Goal: Ask a question

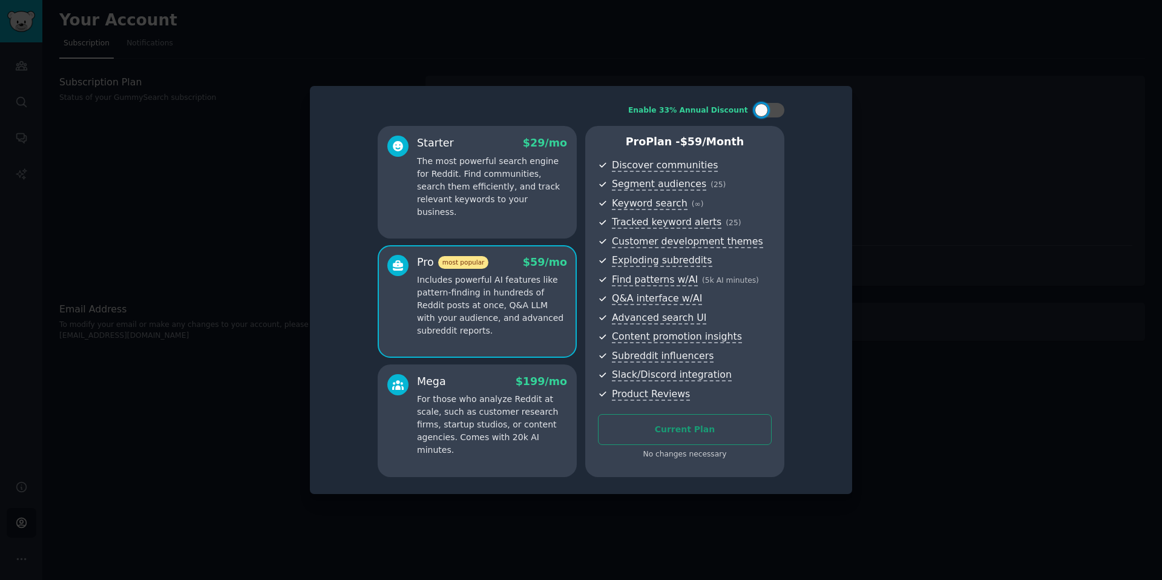
click at [896, 85] on div at bounding box center [581, 290] width 1162 height 580
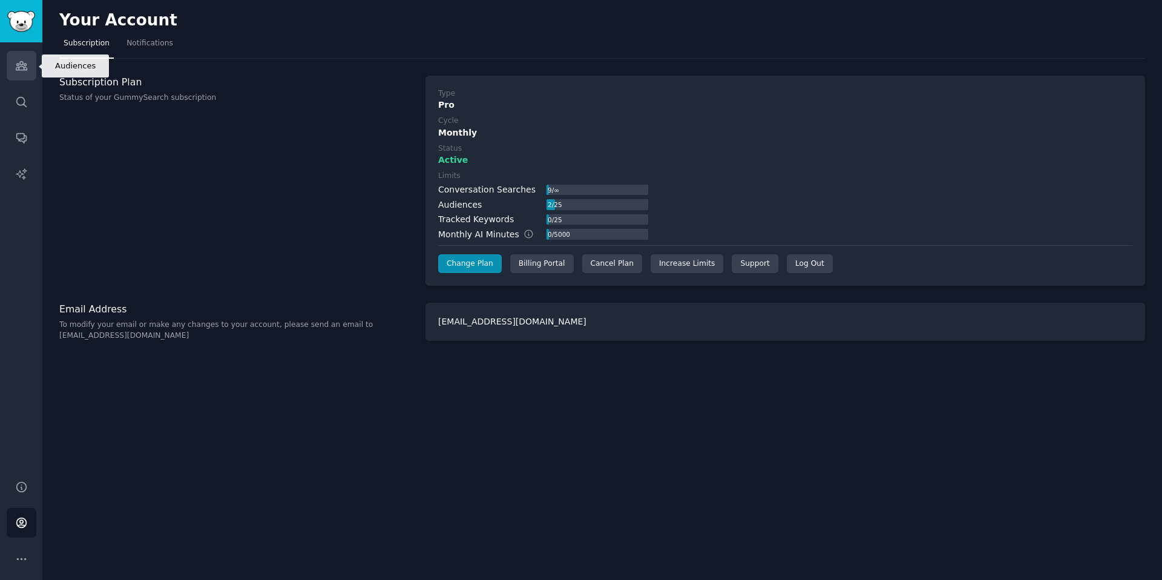
click at [29, 74] on link "Audiences" at bounding box center [22, 66] width 30 height 30
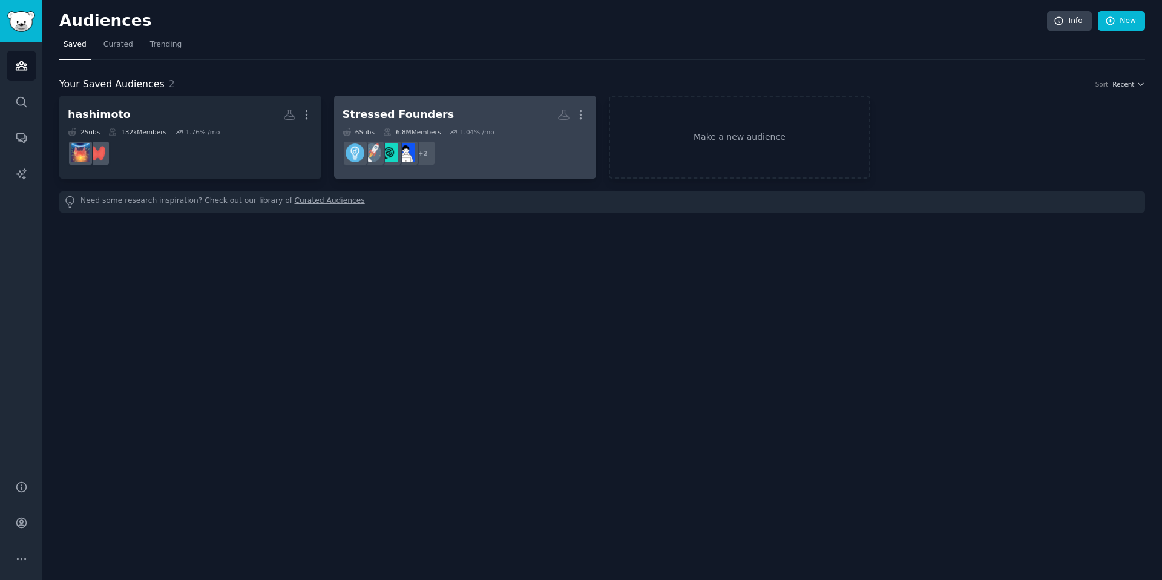
click at [448, 123] on h2 "Stressed Founders More" at bounding box center [465, 114] width 245 height 21
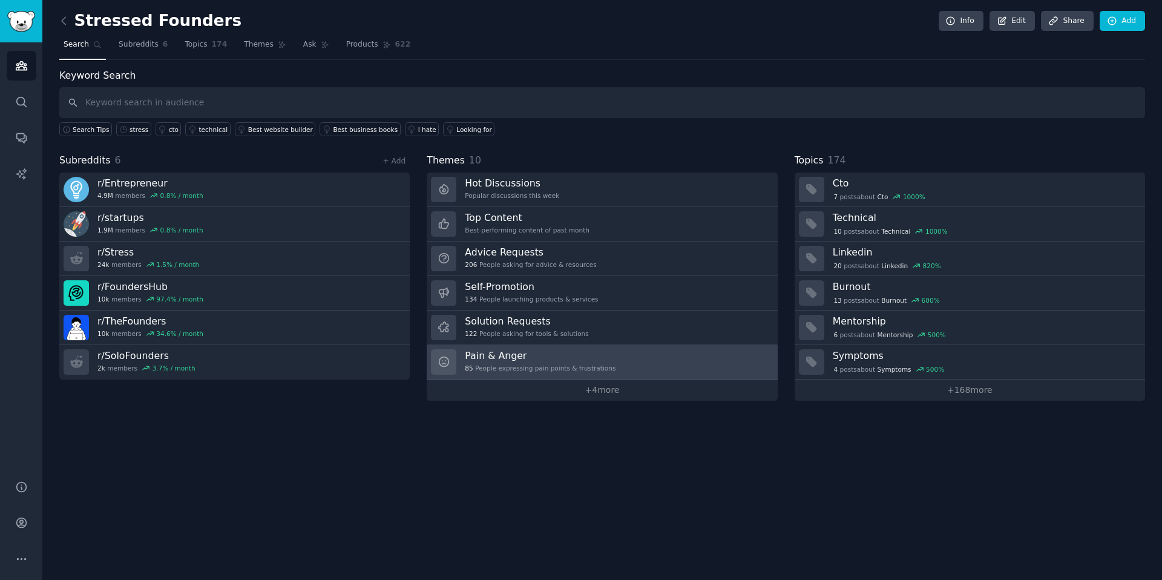
click at [525, 350] on h3 "Pain & Anger" at bounding box center [540, 355] width 151 height 13
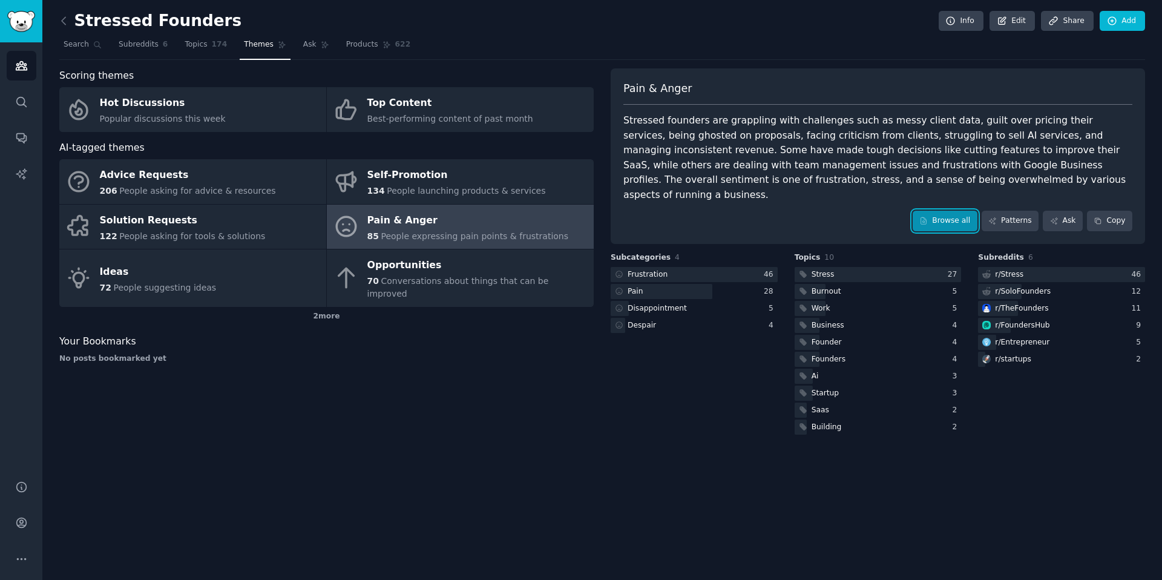
click at [957, 211] on link "Browse all" at bounding box center [945, 221] width 65 height 21
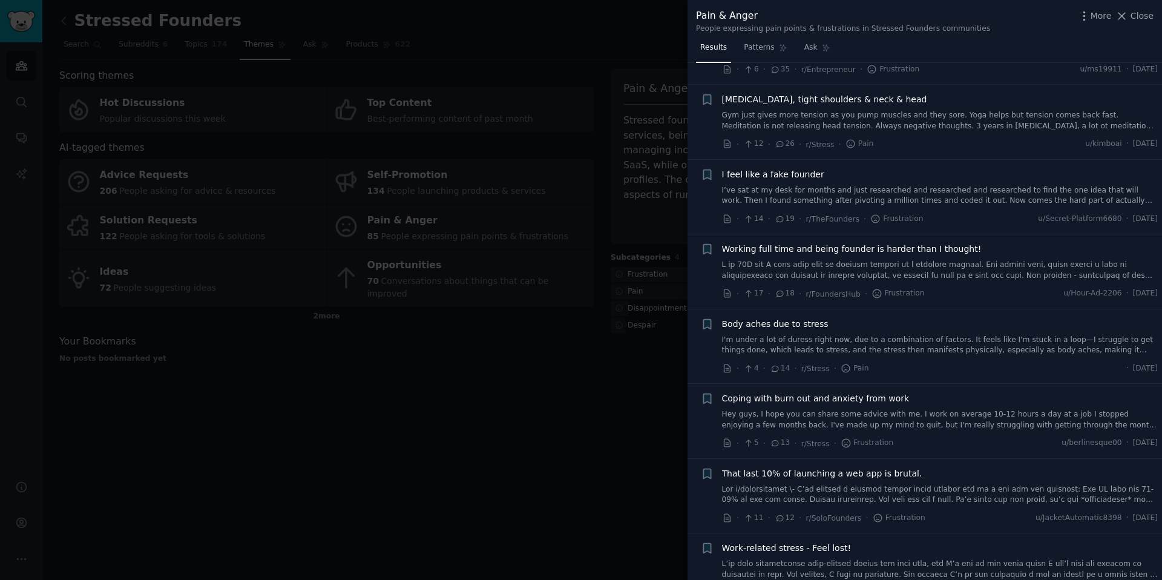
scroll to position [147, 0]
click at [747, 189] on link "I’ve sat at my desk for months and just researched and researched and researche…" at bounding box center [940, 195] width 436 height 21
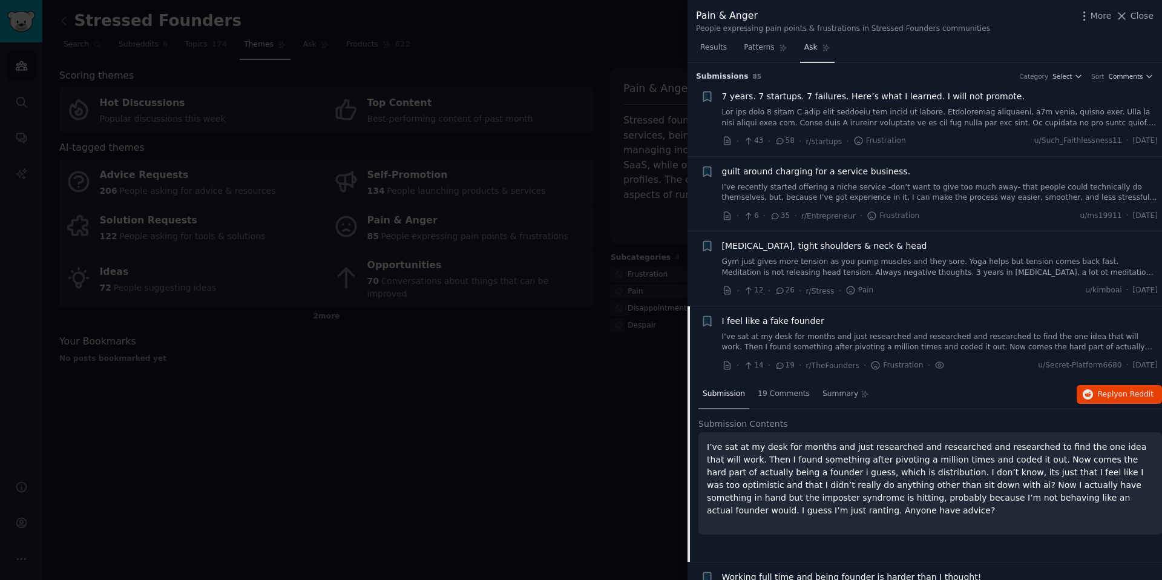
click at [807, 53] on link "Ask" at bounding box center [817, 50] width 34 height 25
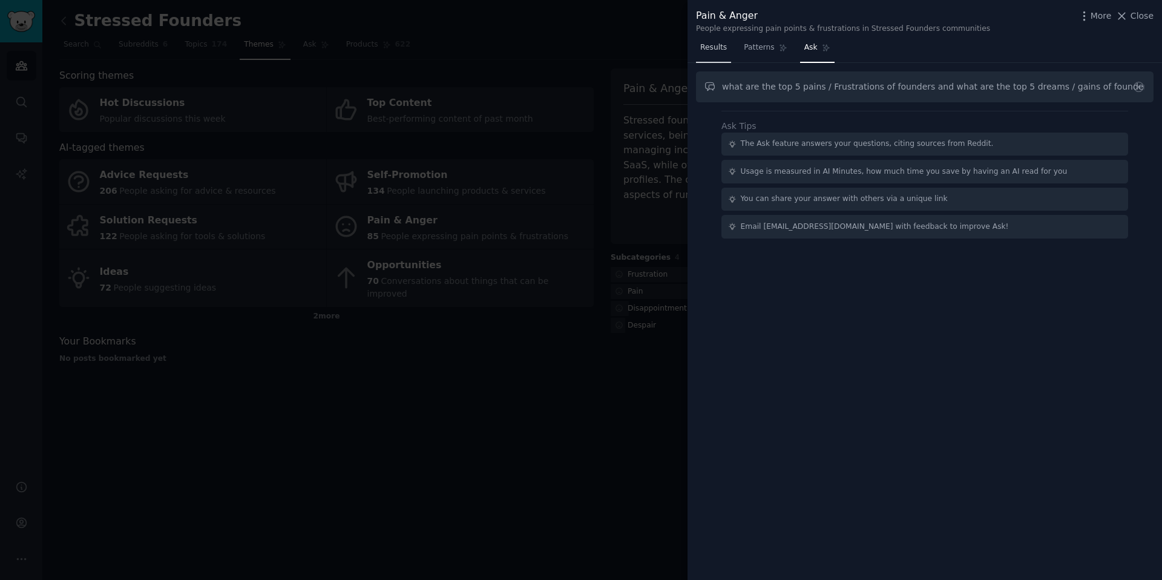
type input "what are the top 5 pains / Frustrations of founders and what are the top 5 drea…"
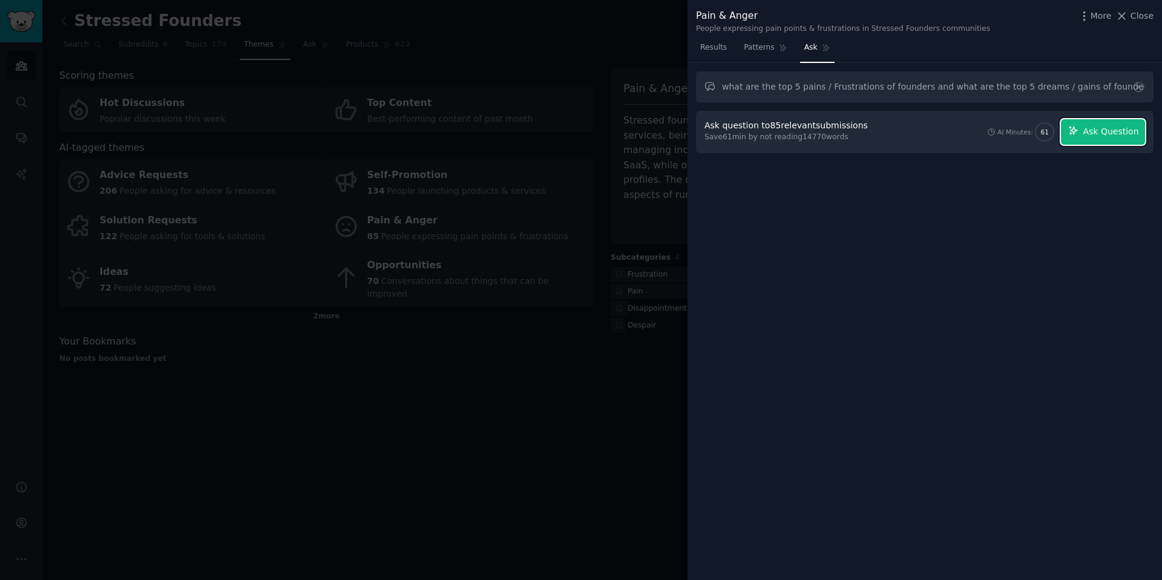
click at [1093, 134] on span "Ask Question" at bounding box center [1111, 131] width 56 height 13
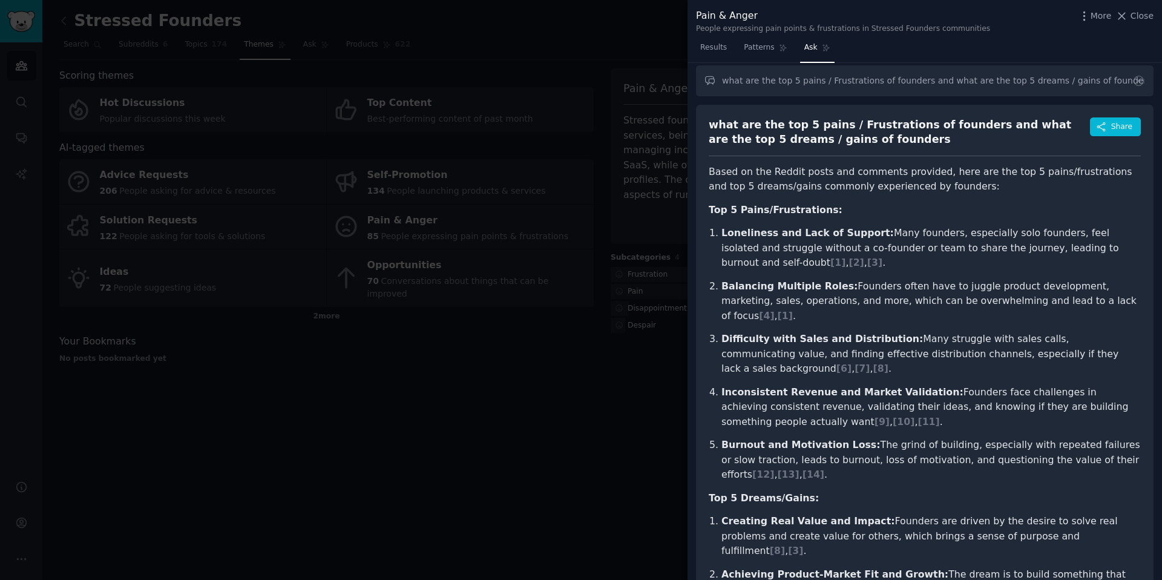
scroll to position [4, 0]
click at [1113, 128] on span "Share" at bounding box center [1121, 128] width 21 height 11
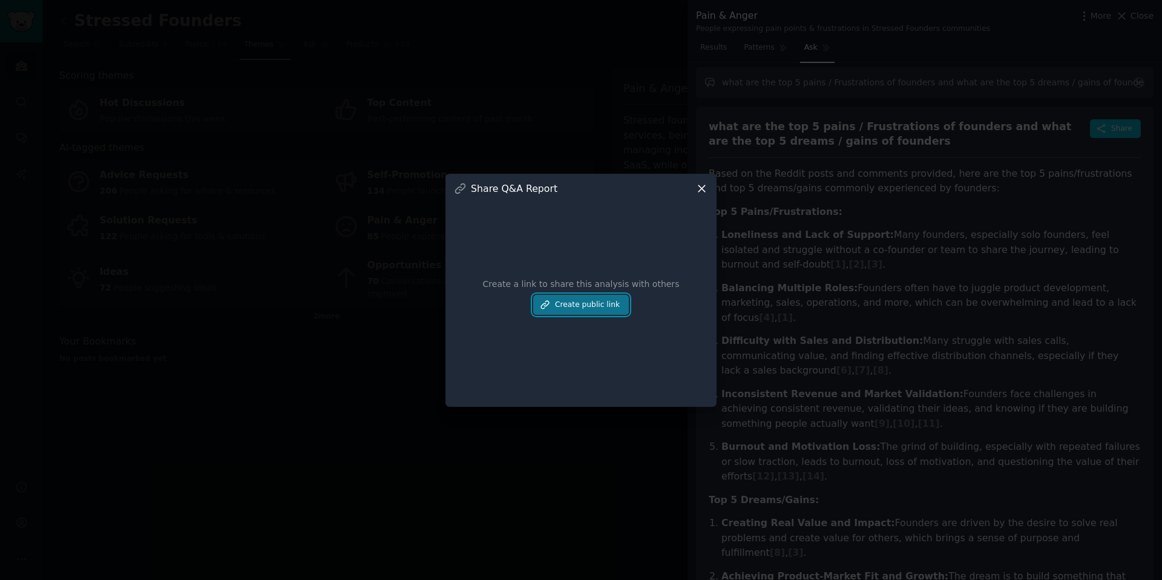
click at [598, 303] on button "Create public link" at bounding box center [581, 305] width 96 height 21
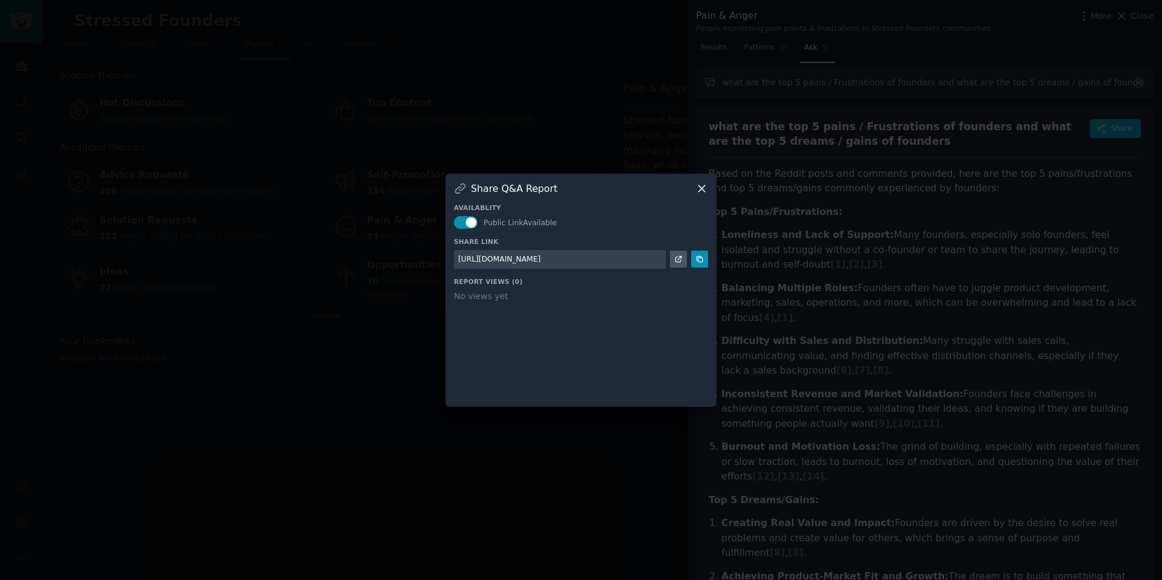
click at [704, 191] on icon at bounding box center [701, 188] width 7 height 7
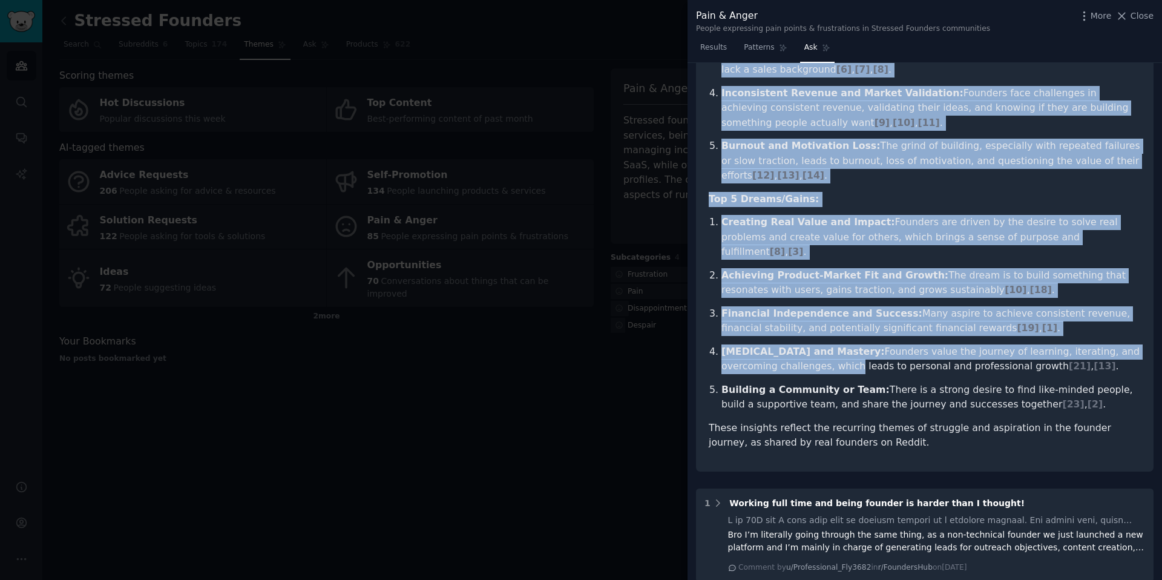
scroll to position [306, 0]
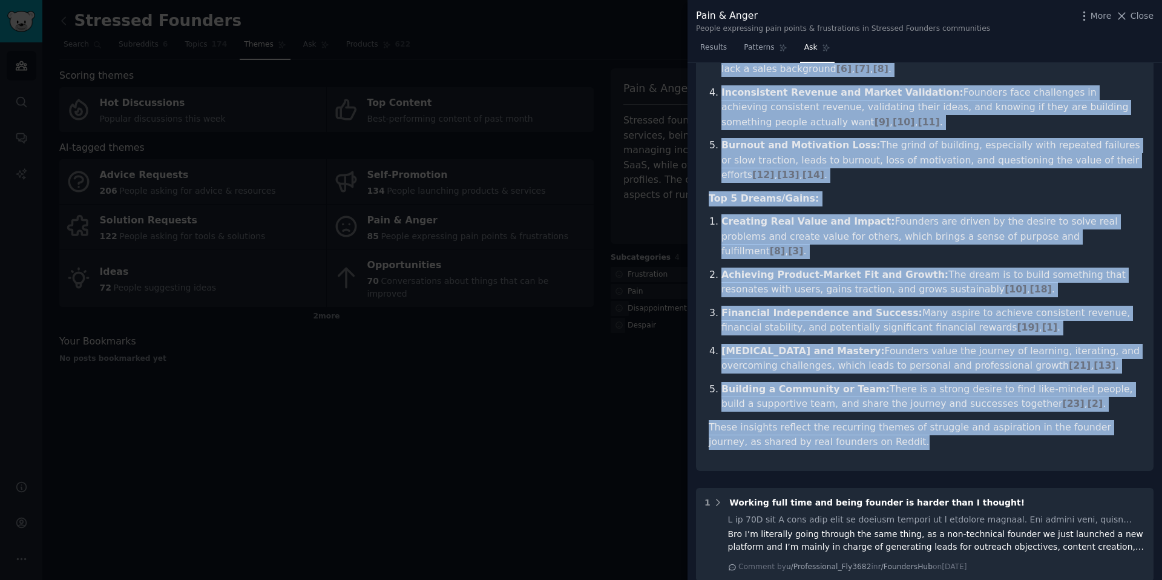
drag, startPoint x: 707, startPoint y: 112, endPoint x: 895, endPoint y: 418, distance: 358.8
click at [895, 418] on div "what are the top 5 pains / Frustrations of founders and what are the top 5 drea…" at bounding box center [925, 138] width 458 height 666
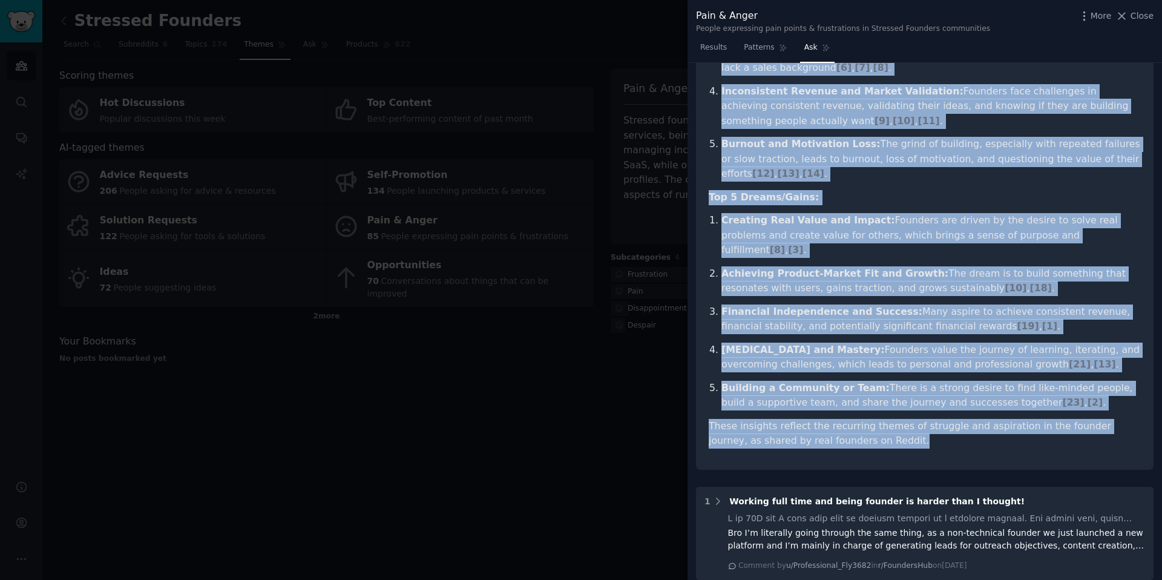
copy div "what are the top 5 pains / Frustrations of founders and what are the top 5 drea…"
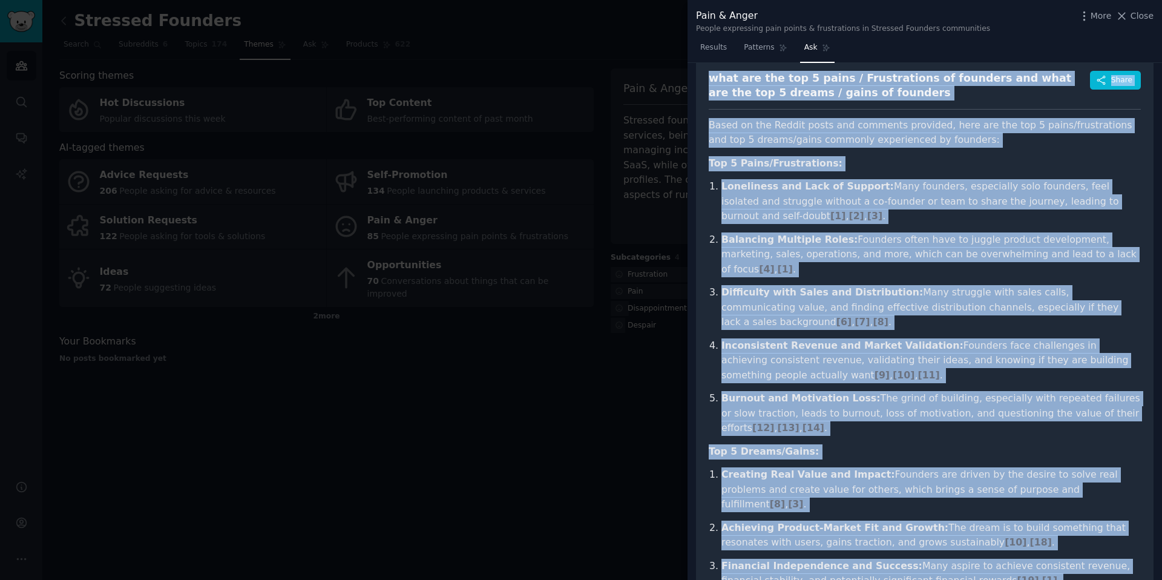
scroll to position [0, 0]
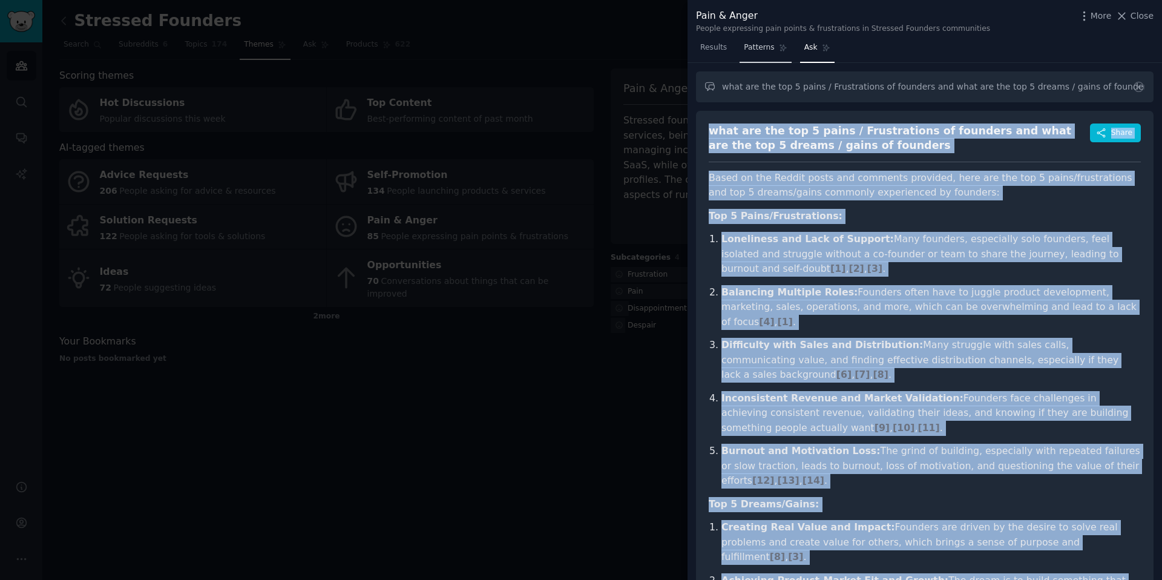
click at [770, 48] on span "Patterns" at bounding box center [759, 47] width 30 height 11
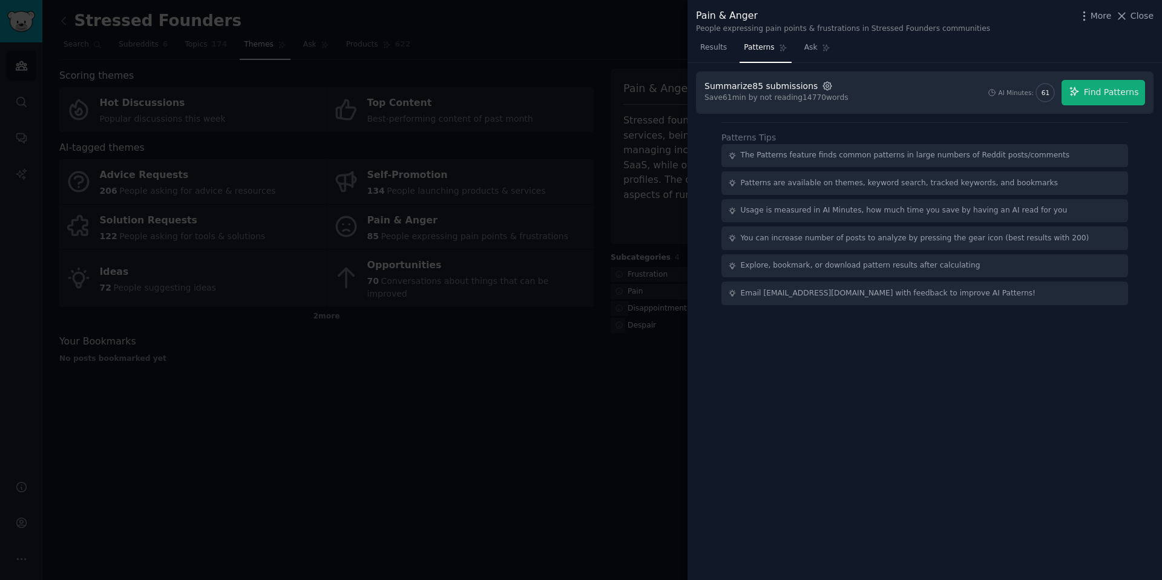
click at [822, 87] on icon "button" at bounding box center [827, 85] width 11 height 11
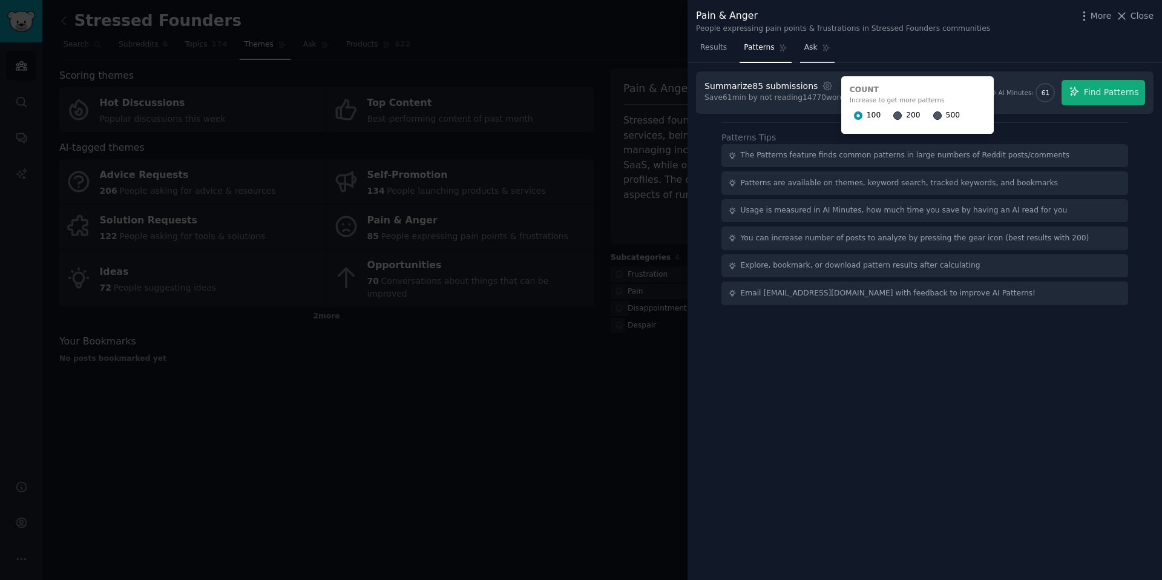
click at [813, 44] on span "Ask" at bounding box center [810, 47] width 13 height 11
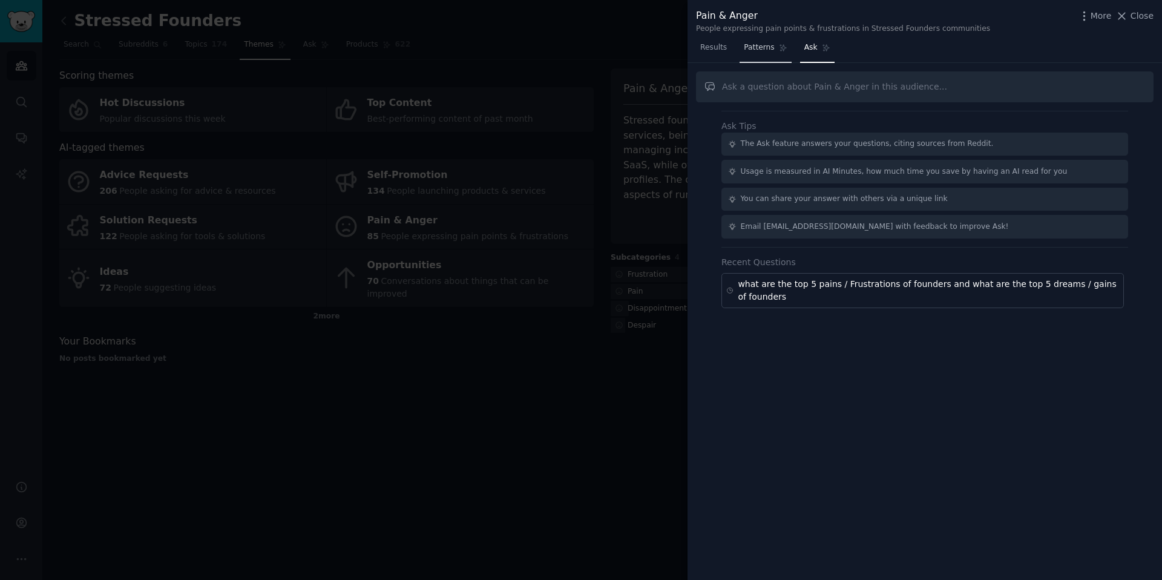
click at [772, 53] on link "Patterns" at bounding box center [765, 50] width 51 height 25
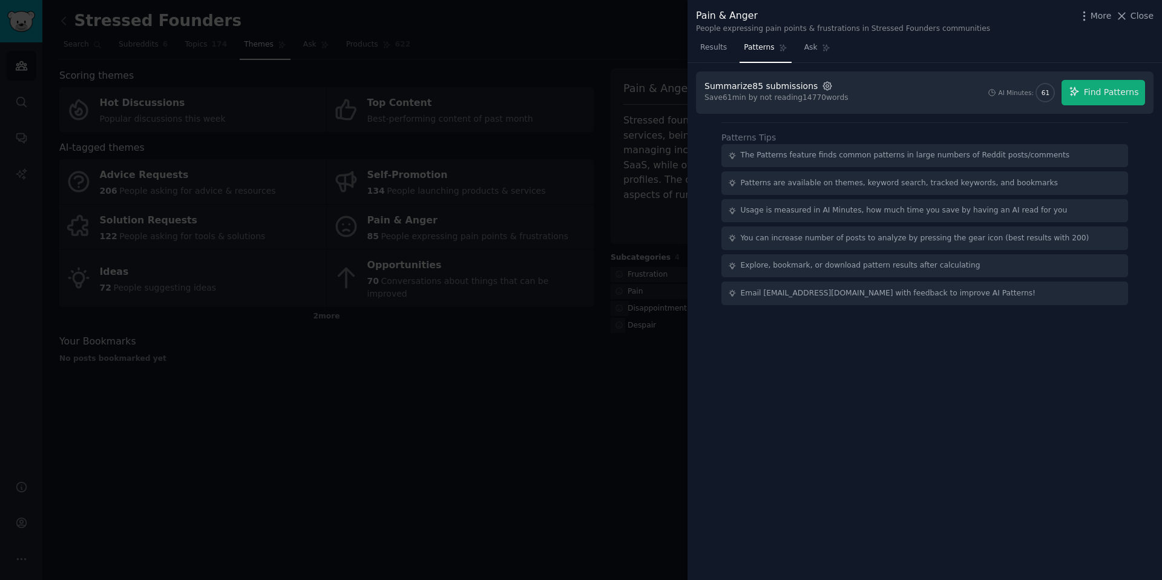
click at [822, 86] on icon "button" at bounding box center [827, 85] width 11 height 11
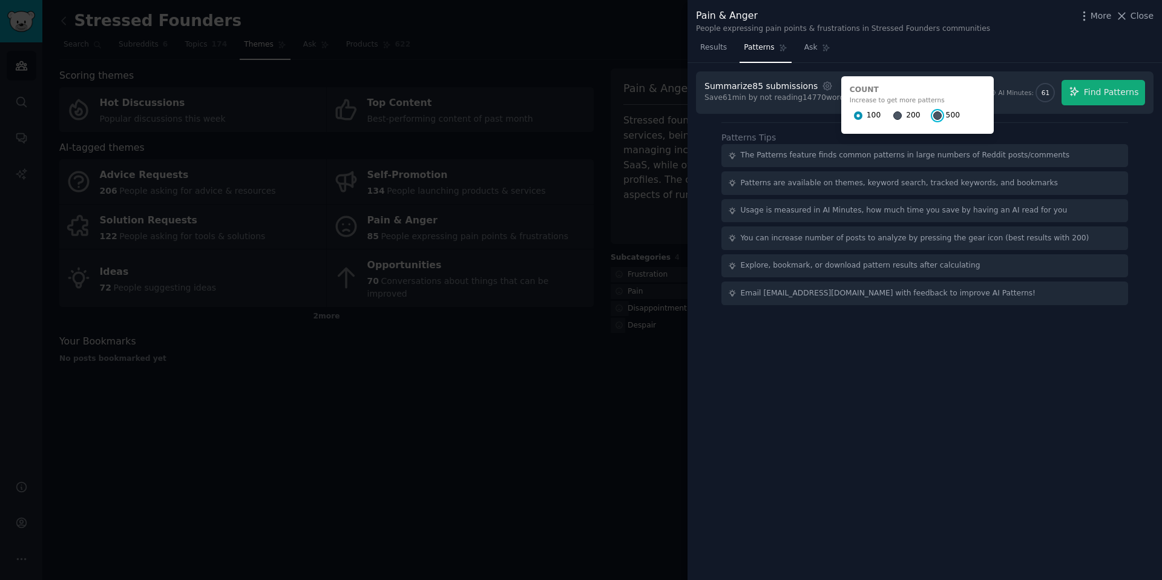
click at [933, 114] on input "500" at bounding box center [937, 115] width 8 height 8
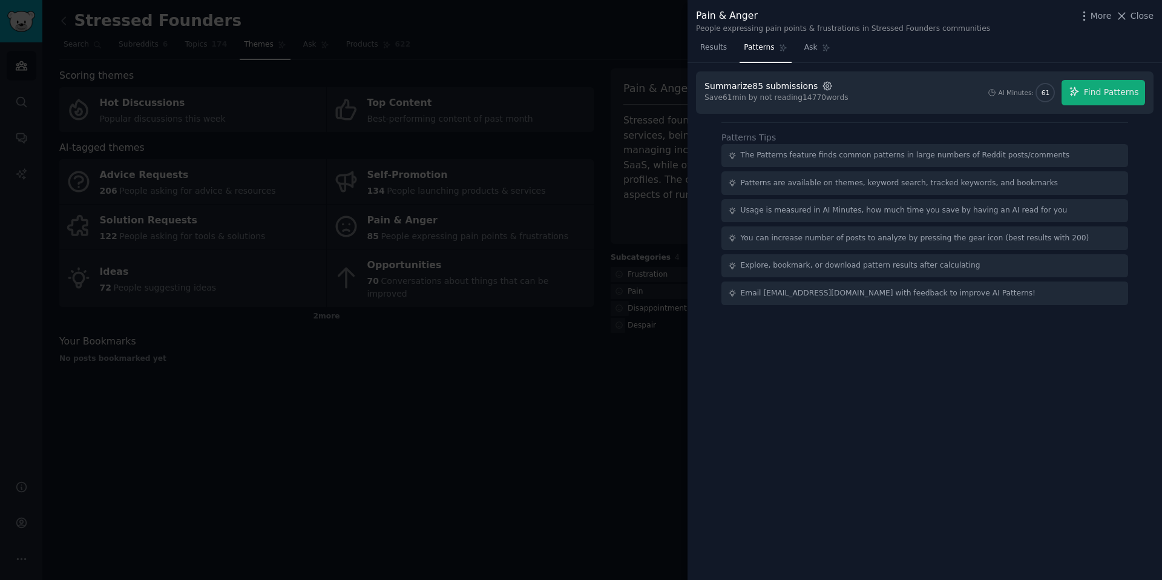
click at [826, 85] on icon "button" at bounding box center [827, 86] width 2 height 2
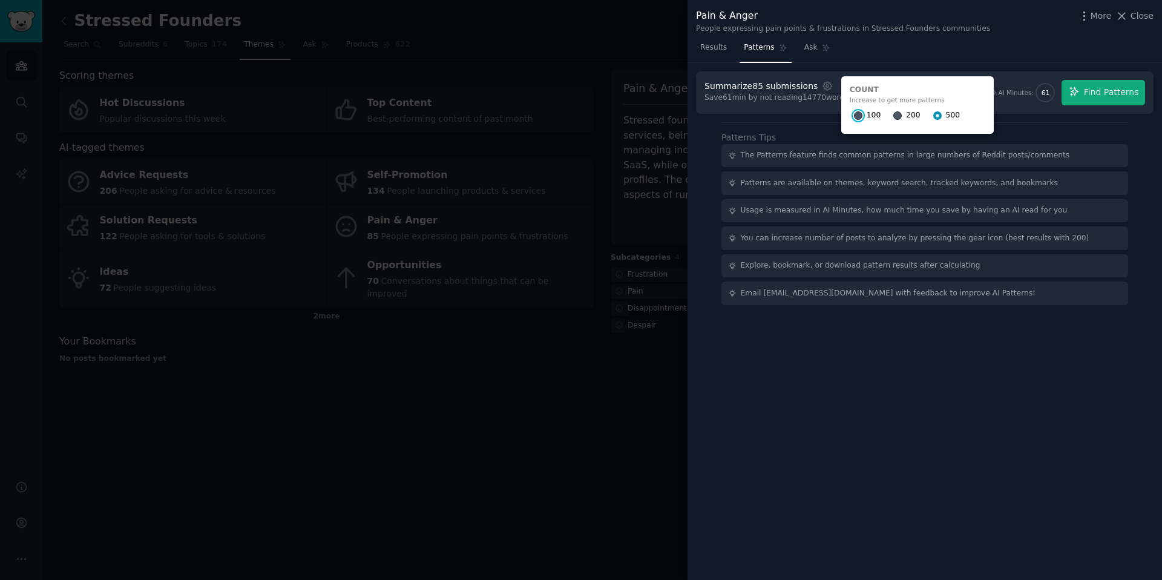
click at [854, 116] on input "100" at bounding box center [858, 115] width 8 height 8
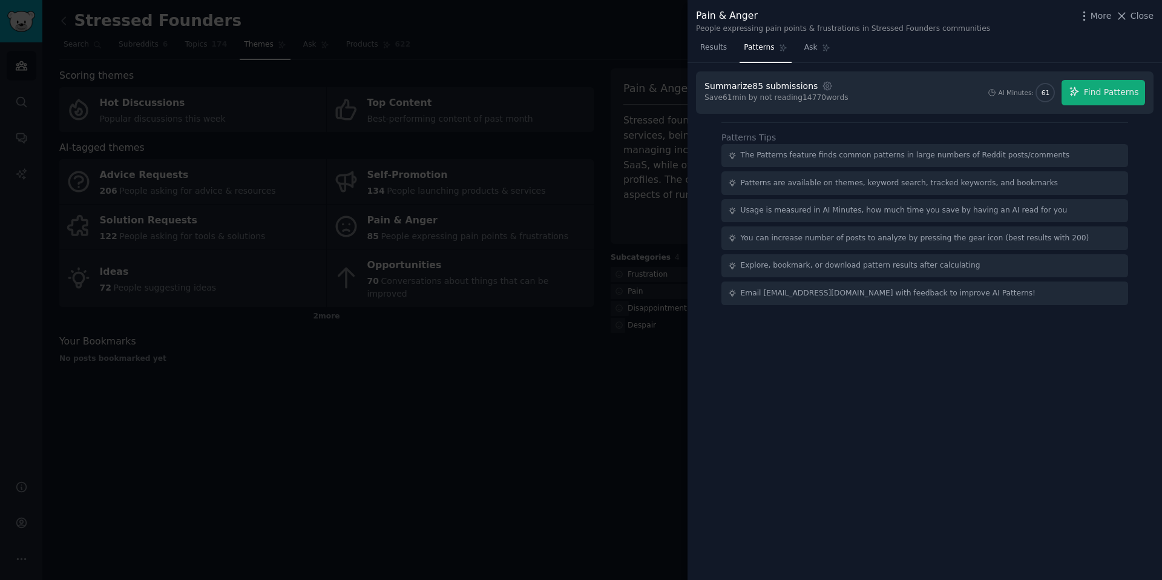
drag, startPoint x: 442, startPoint y: 389, endPoint x: 294, endPoint y: 257, distance: 198.9
click at [442, 389] on div at bounding box center [581, 290] width 1162 height 580
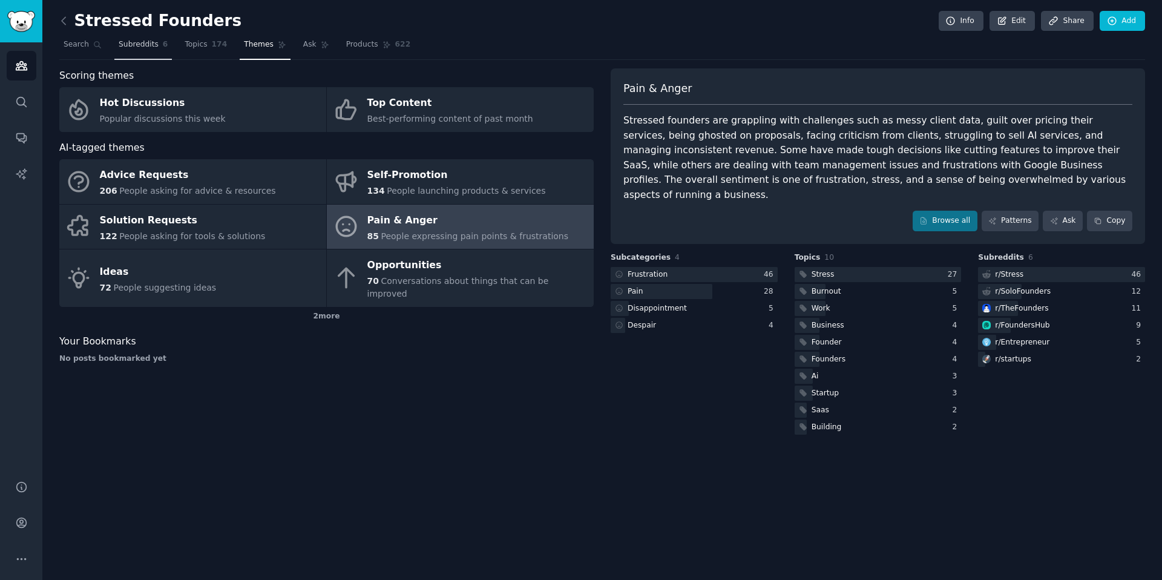
click at [129, 50] on link "Subreddits 6" at bounding box center [142, 47] width 57 height 25
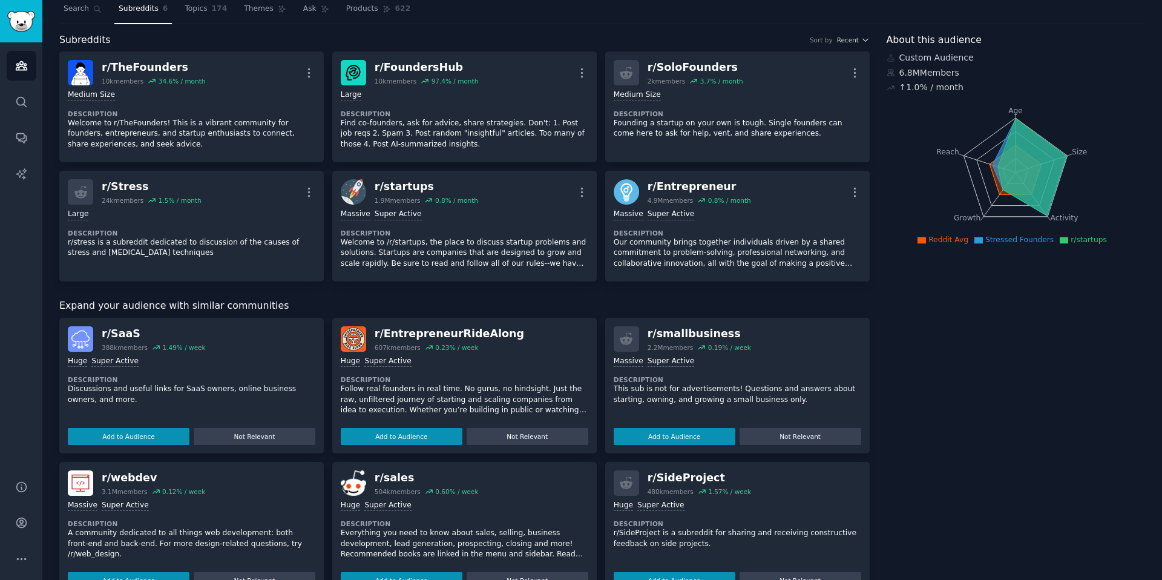
scroll to position [37, 0]
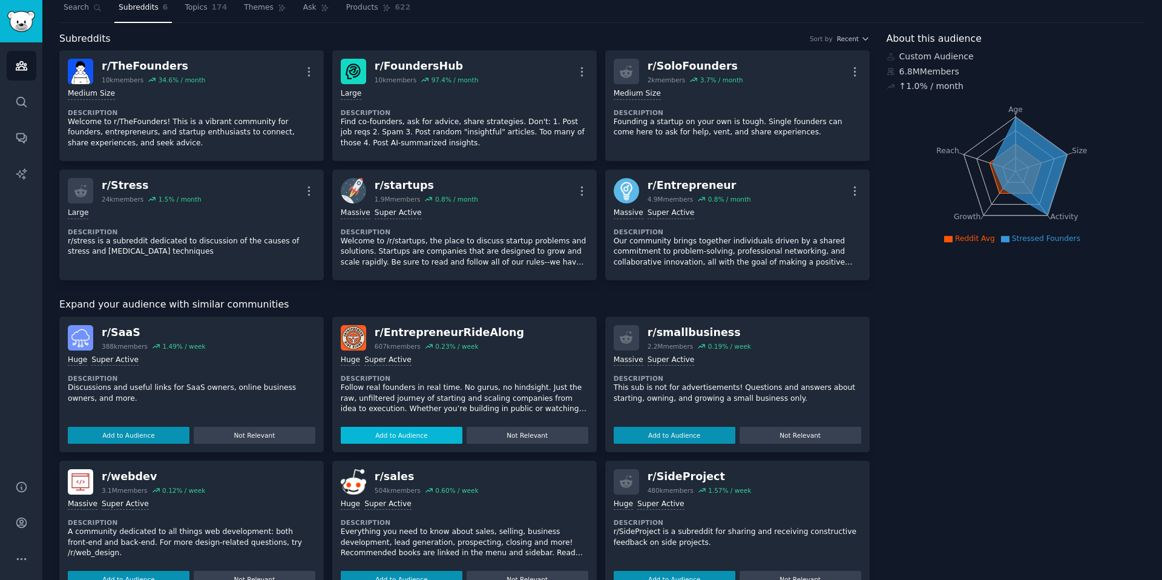
click at [438, 428] on button "Add to Audience" at bounding box center [402, 435] width 122 height 17
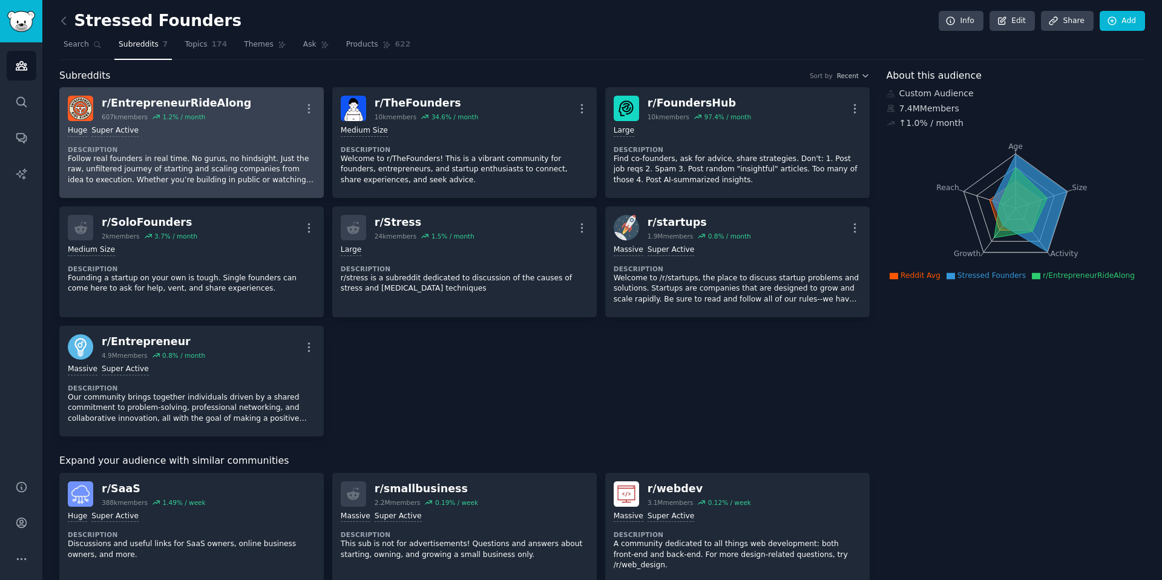
scroll to position [3, 0]
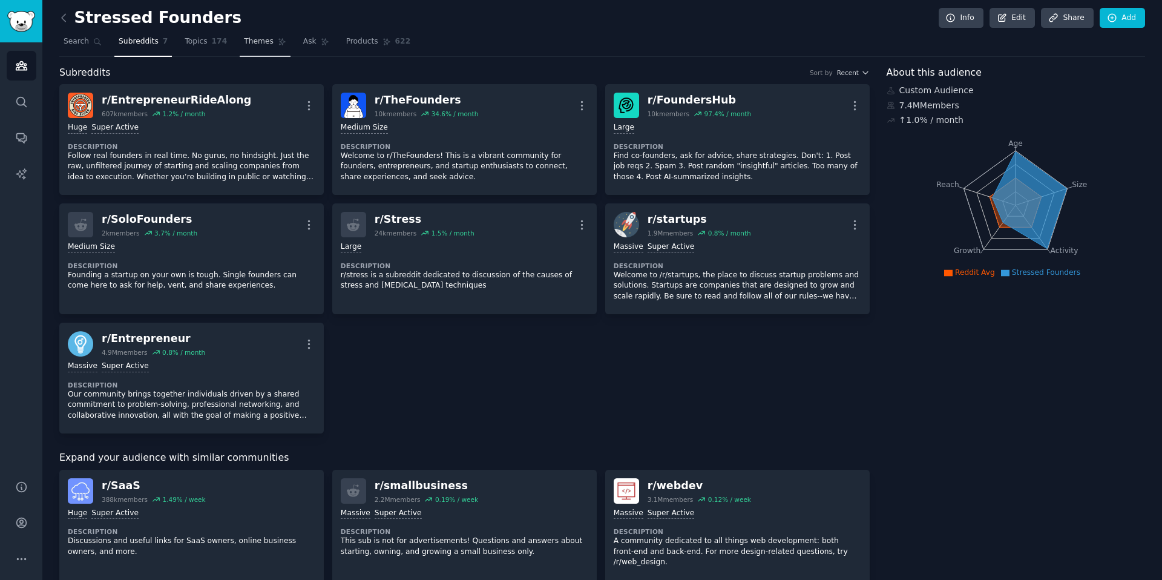
click at [249, 50] on link "Themes" at bounding box center [265, 44] width 51 height 25
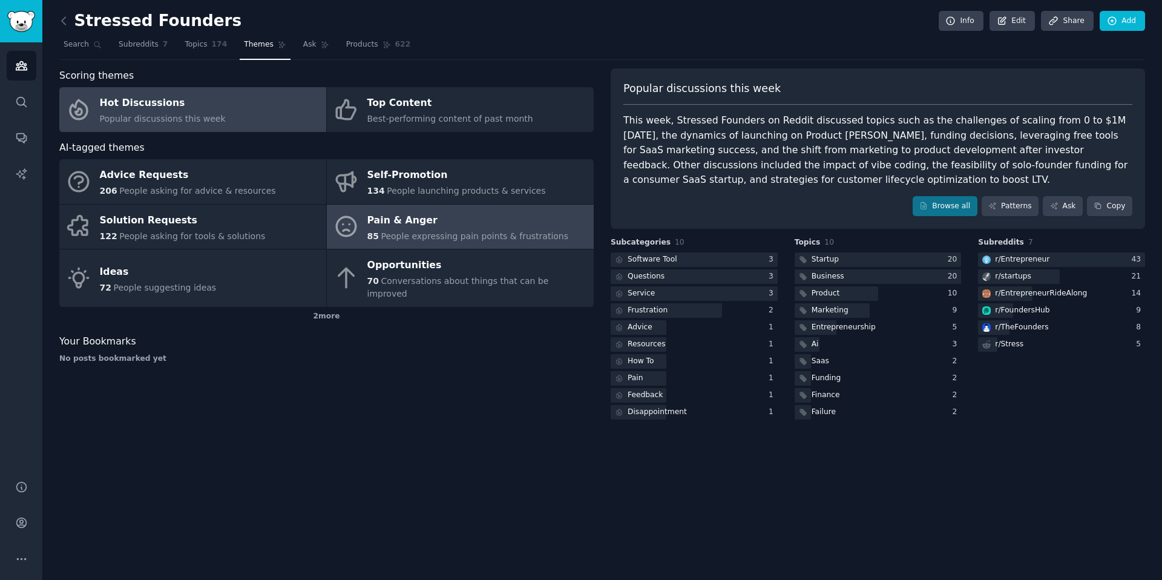
click at [407, 223] on div "Pain & Anger" at bounding box center [468, 220] width 202 height 19
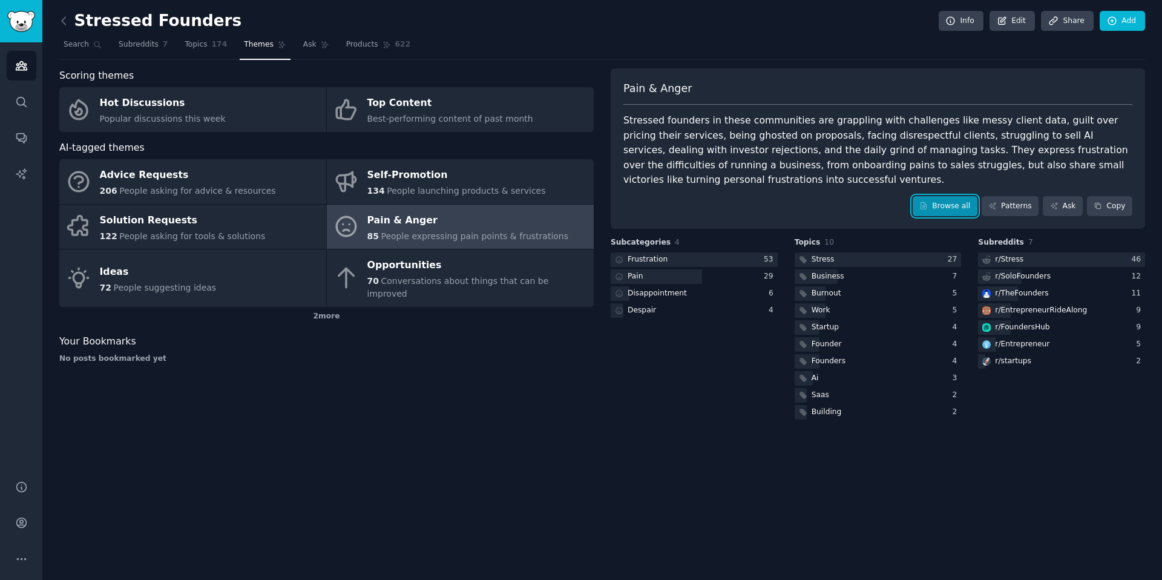
click at [956, 210] on link "Browse all" at bounding box center [945, 206] width 65 height 21
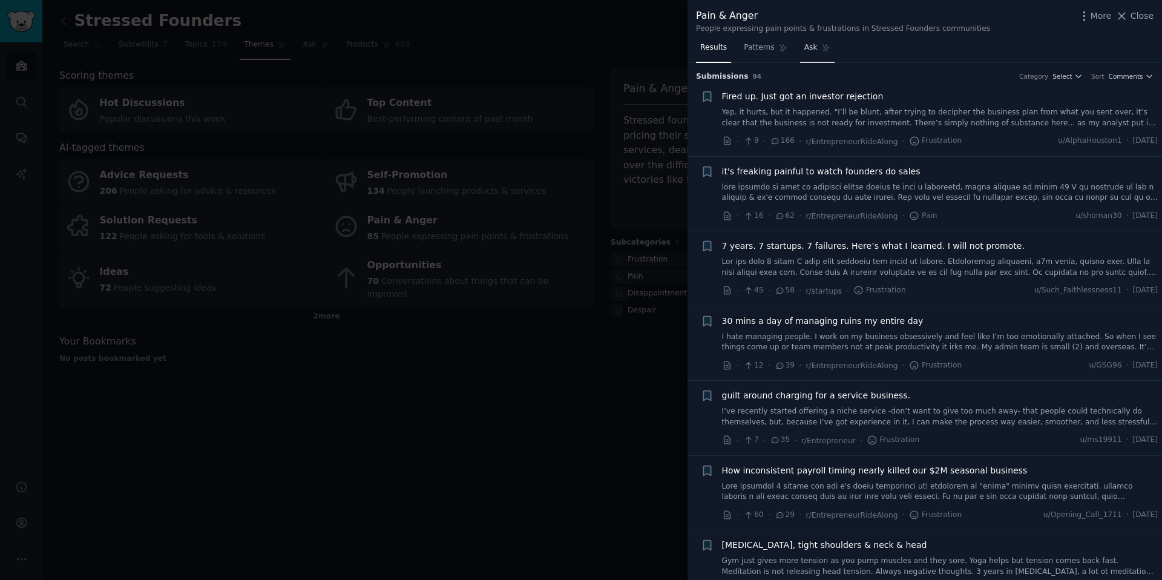
click at [818, 48] on link "Ask" at bounding box center [817, 50] width 34 height 25
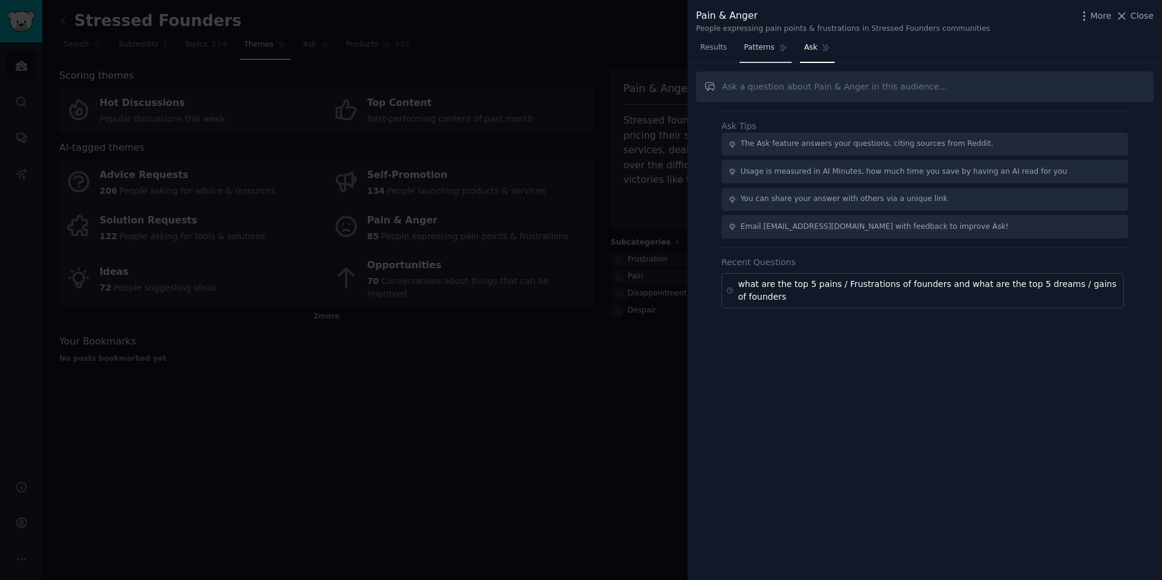
click at [758, 54] on link "Patterns" at bounding box center [765, 50] width 51 height 25
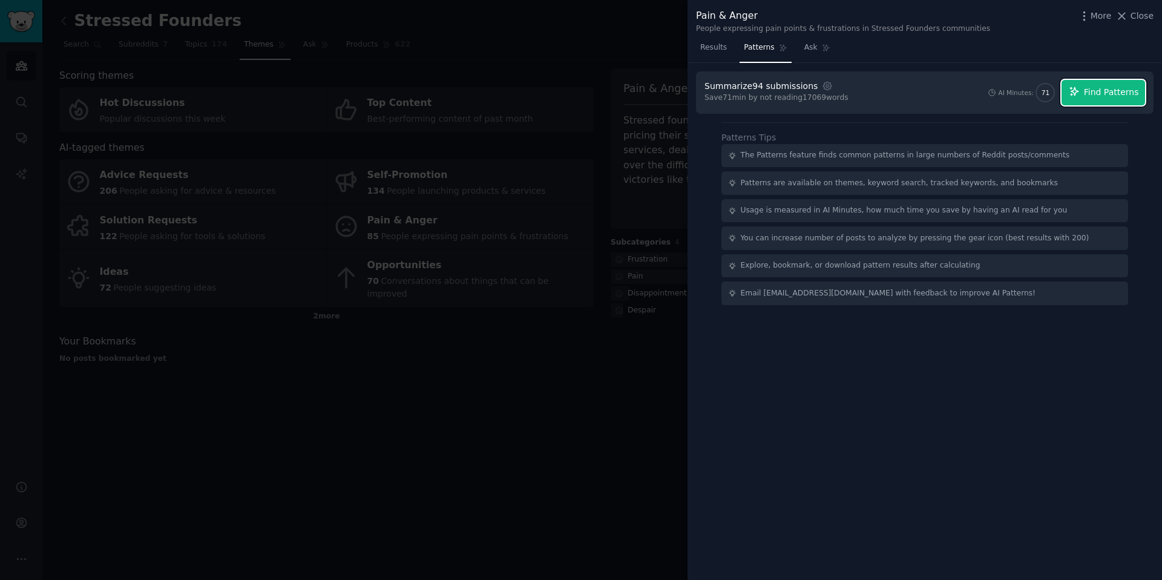
click at [1083, 99] on button "Find Patterns" at bounding box center [1104, 92] width 84 height 25
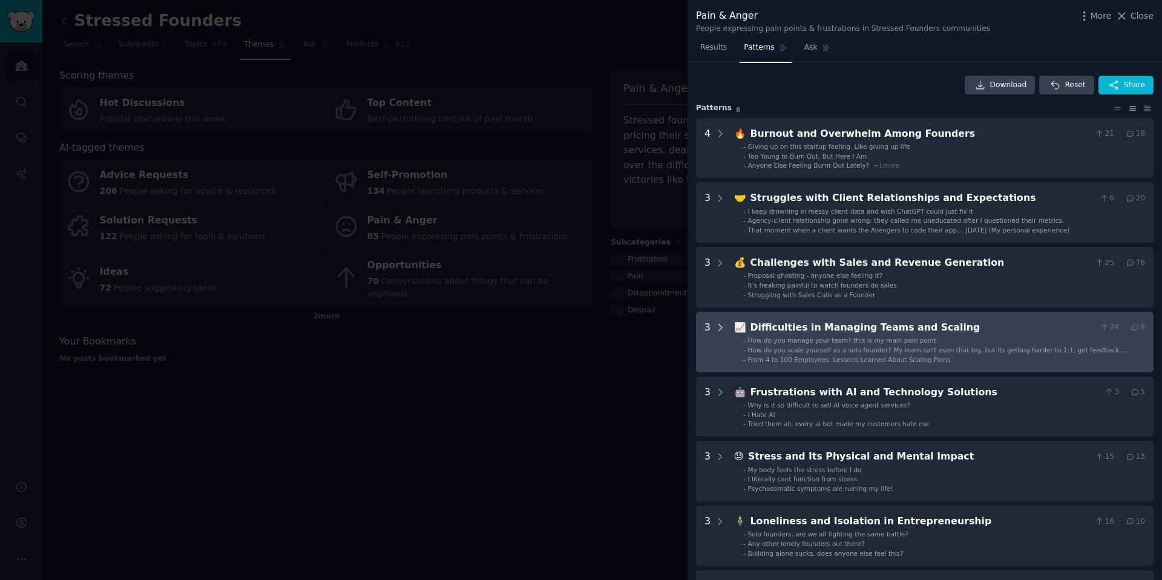
click at [720, 326] on icon at bounding box center [720, 327] width 3 height 6
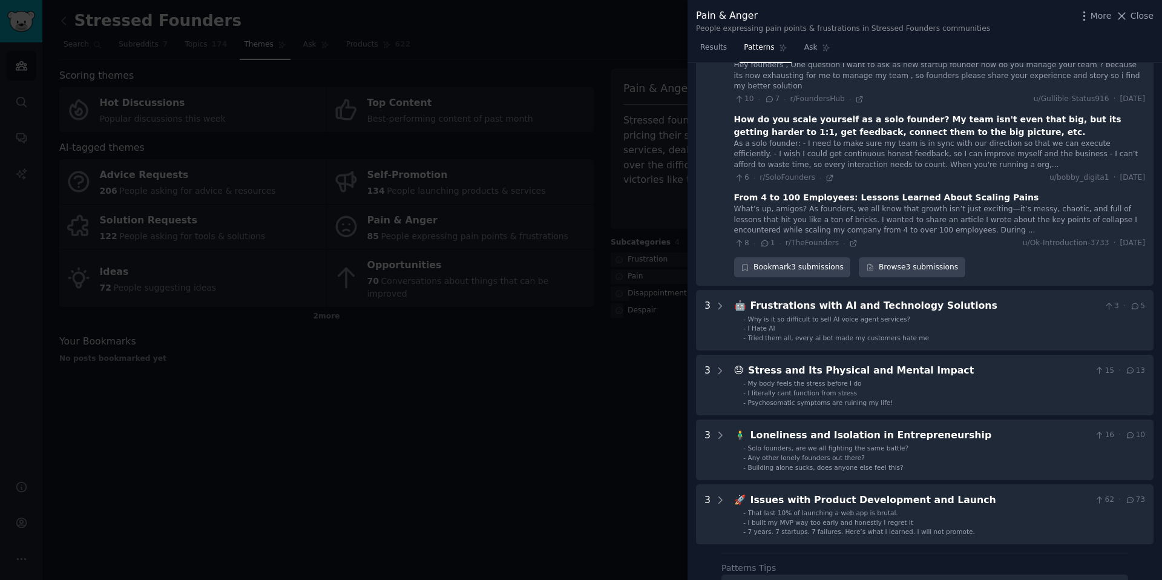
scroll to position [298, 0]
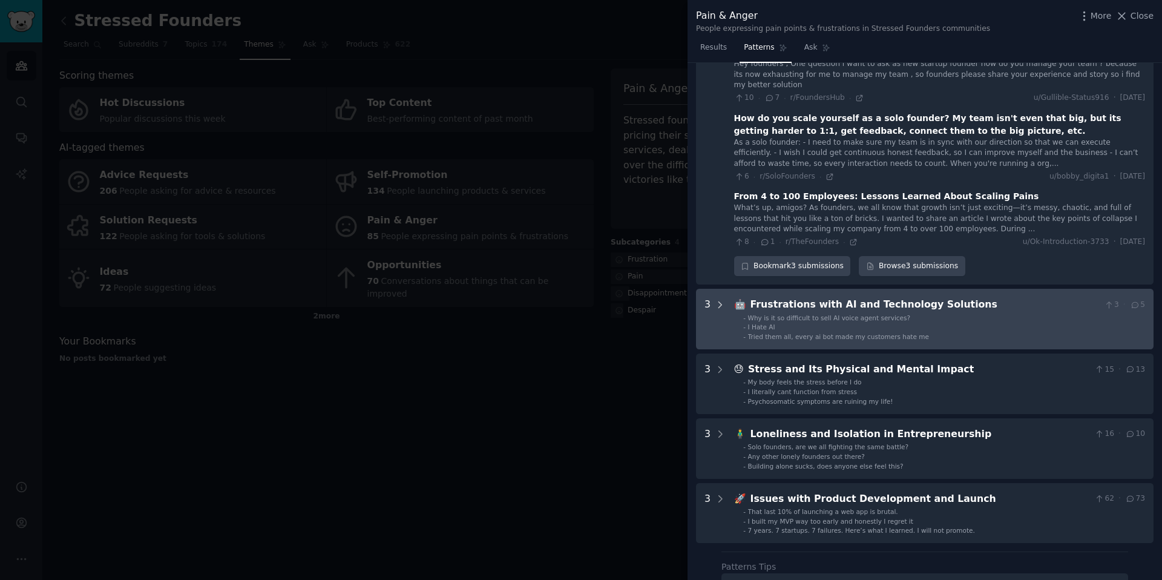
click at [723, 304] on icon at bounding box center [720, 305] width 11 height 11
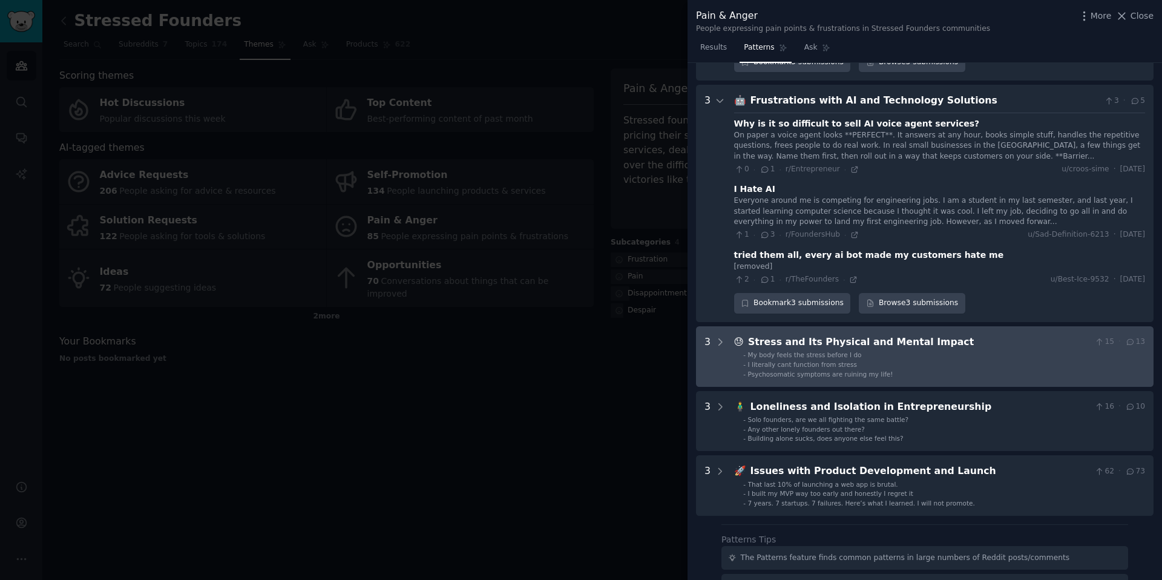
scroll to position [506, 0]
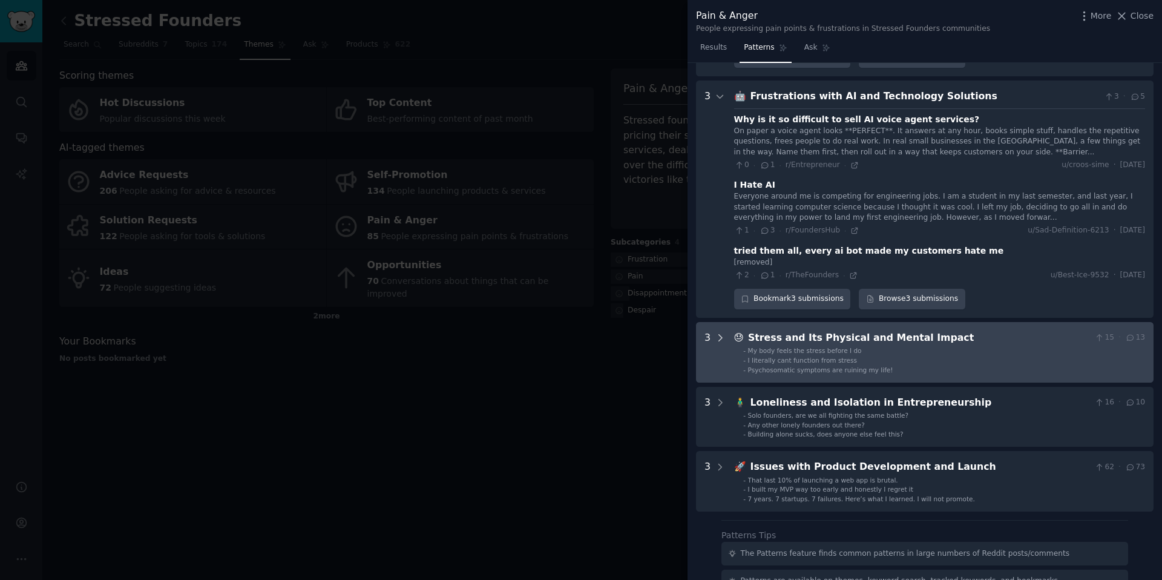
click at [723, 335] on icon at bounding box center [720, 337] width 11 height 11
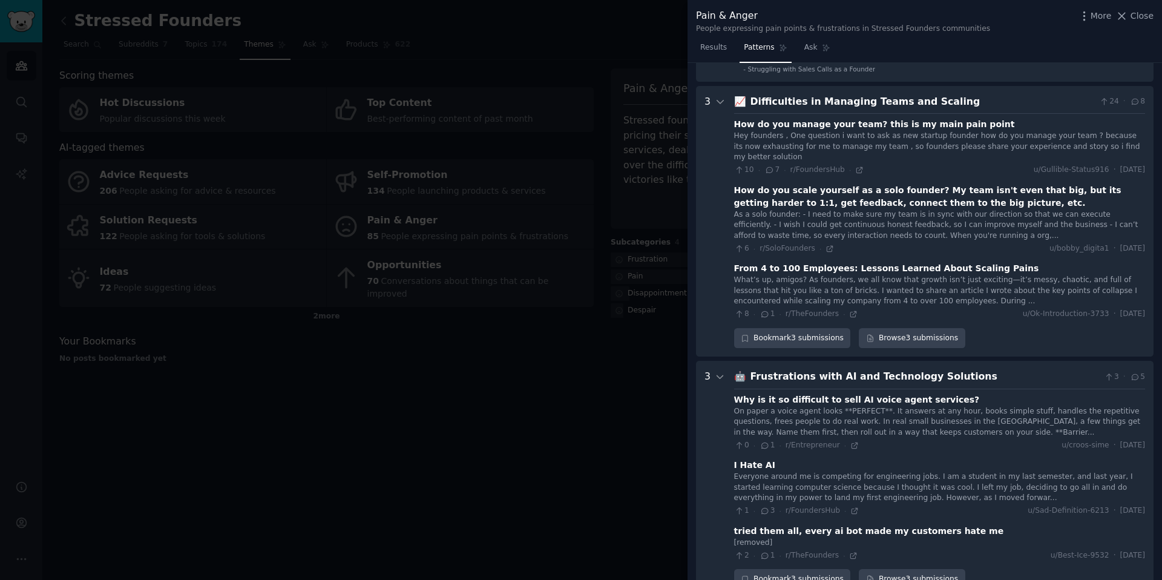
scroll to position [0, 0]
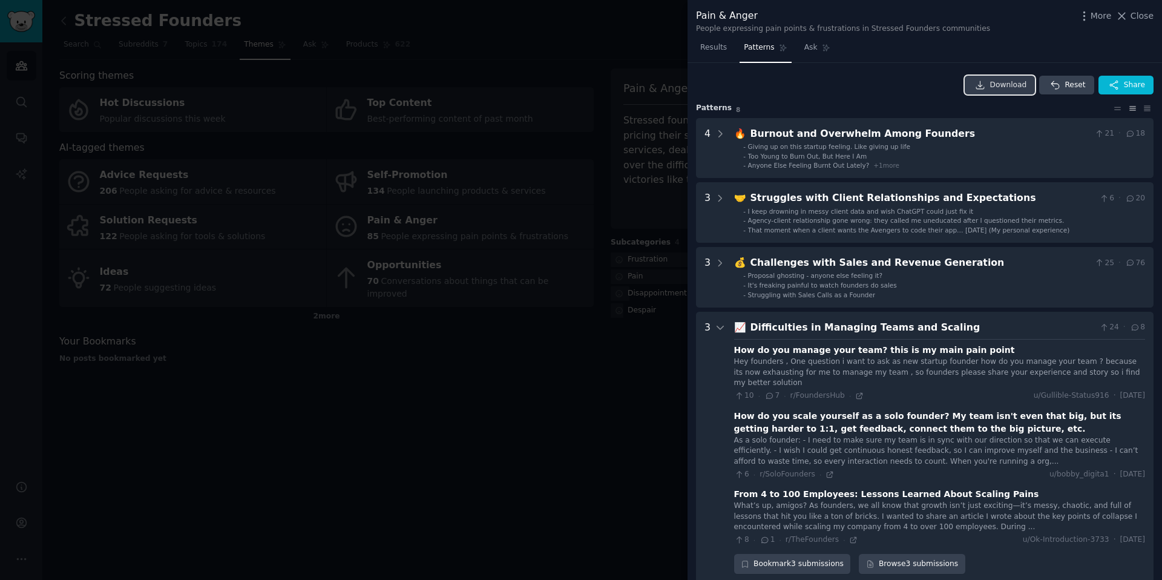
click at [1013, 88] on span "Download" at bounding box center [1008, 85] width 37 height 11
click at [563, 441] on div at bounding box center [581, 290] width 1162 height 580
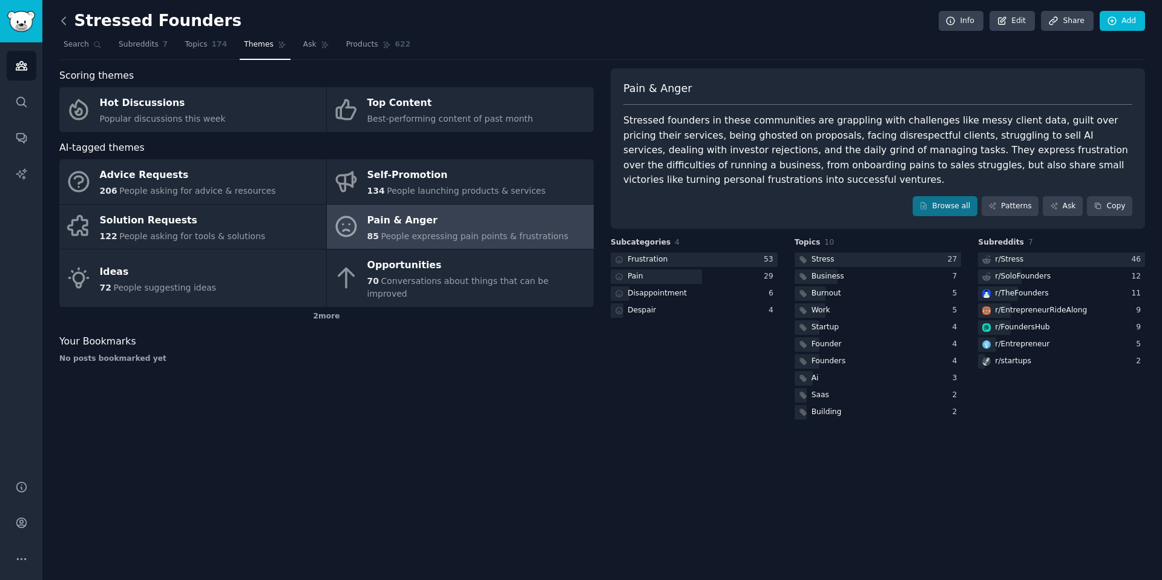
click at [68, 18] on icon at bounding box center [63, 21] width 13 height 13
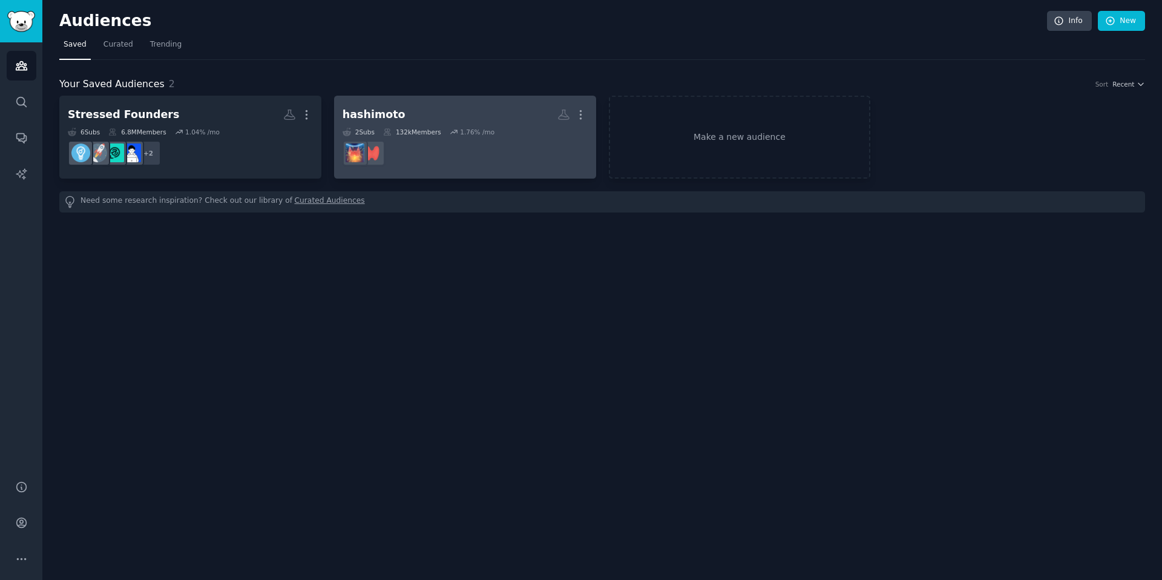
click at [442, 126] on div "hashimoto More 2 Sub s 132k Members 1.76 % /mo" at bounding box center [465, 137] width 245 height 66
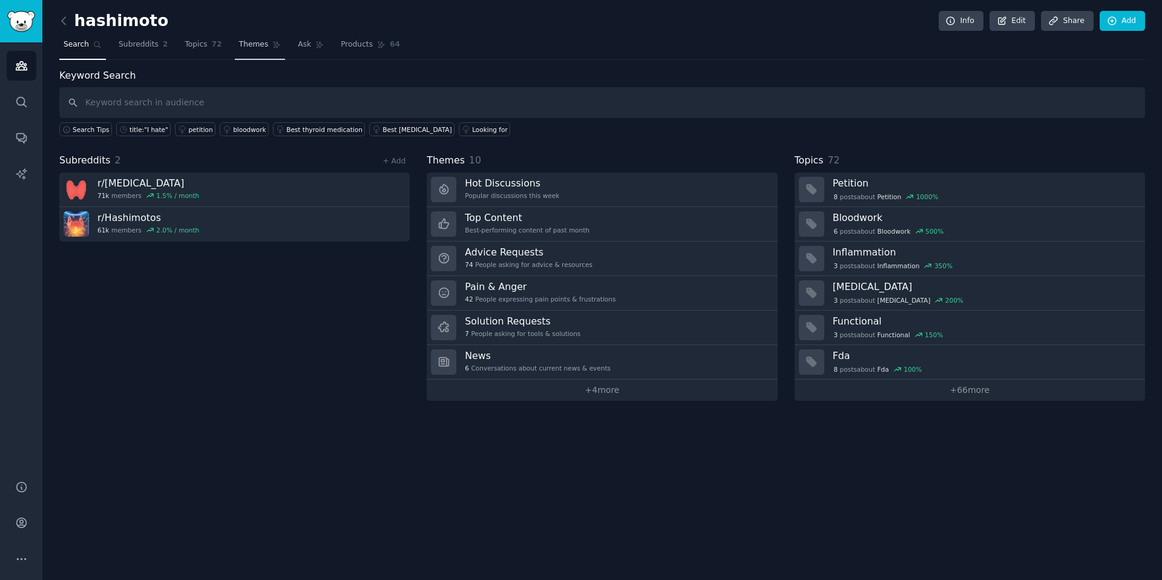
click at [260, 50] on link "Themes" at bounding box center [260, 47] width 51 height 25
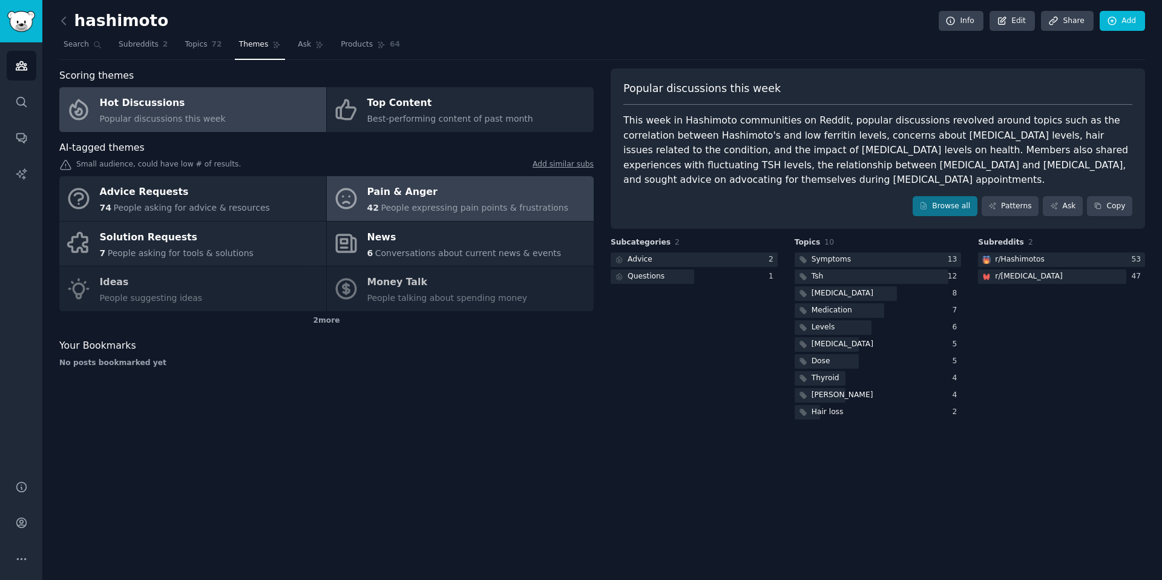
click at [416, 202] on div "42 People expressing pain points & frustrations" at bounding box center [468, 208] width 202 height 13
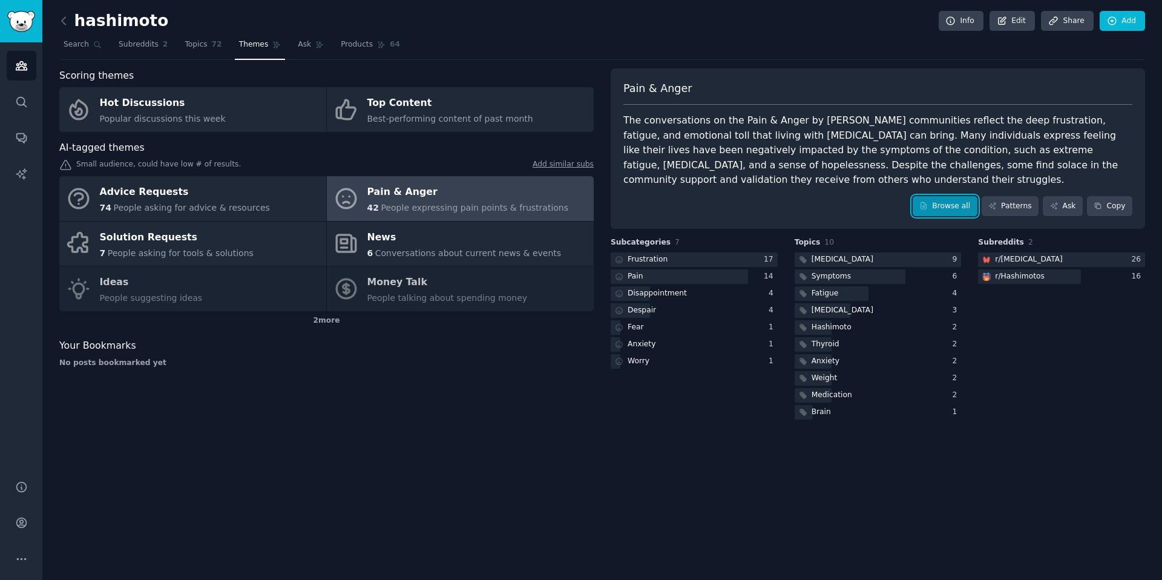
click at [959, 211] on link "Browse all" at bounding box center [945, 206] width 65 height 21
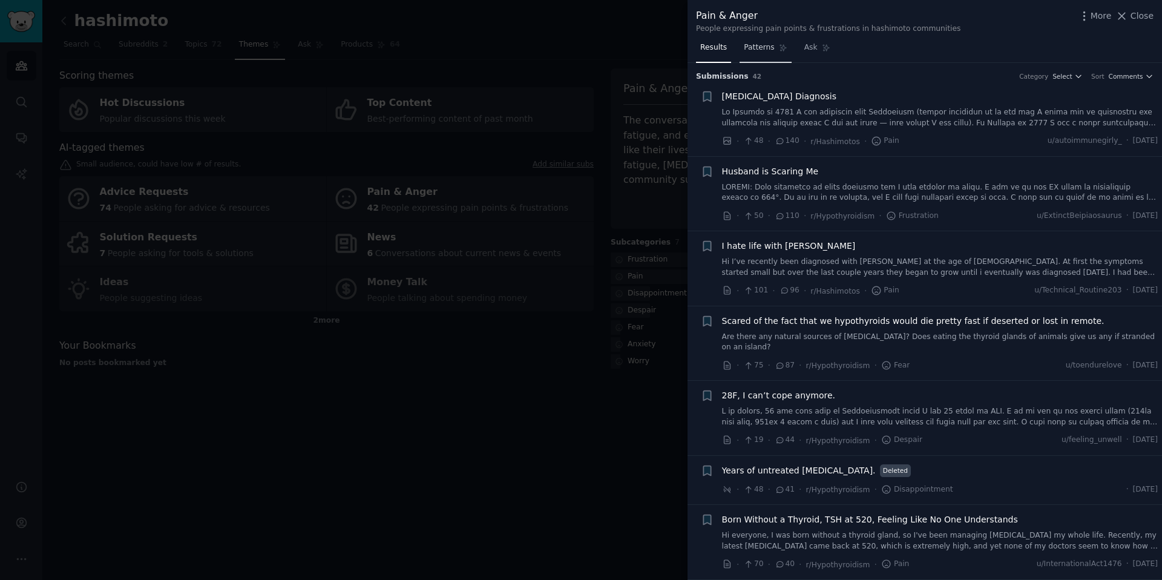
click at [773, 54] on link "Patterns" at bounding box center [765, 50] width 51 height 25
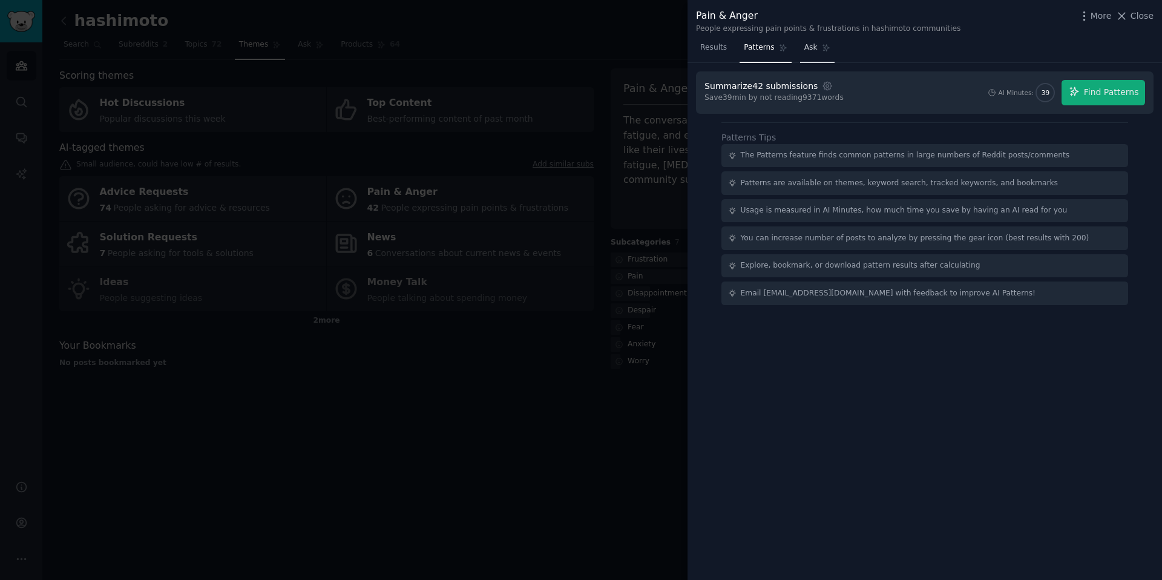
click at [804, 53] on link "Ask" at bounding box center [817, 50] width 34 height 25
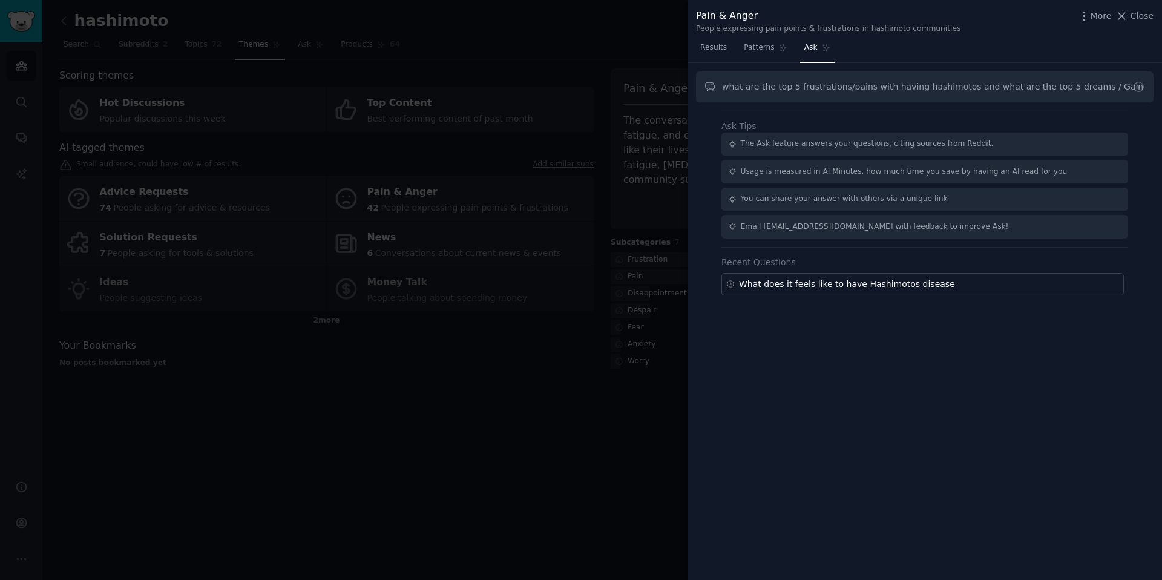
type input "what are the top 5 frustrations/pains with having hashimotos and what are the t…"
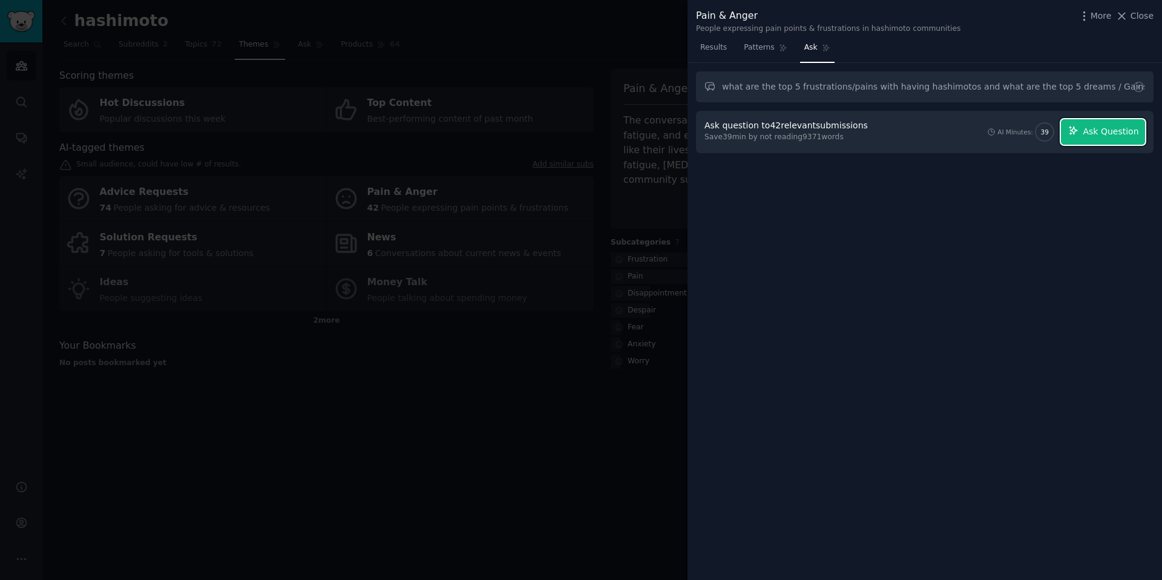
click at [1124, 130] on span "Ask Question" at bounding box center [1111, 131] width 56 height 13
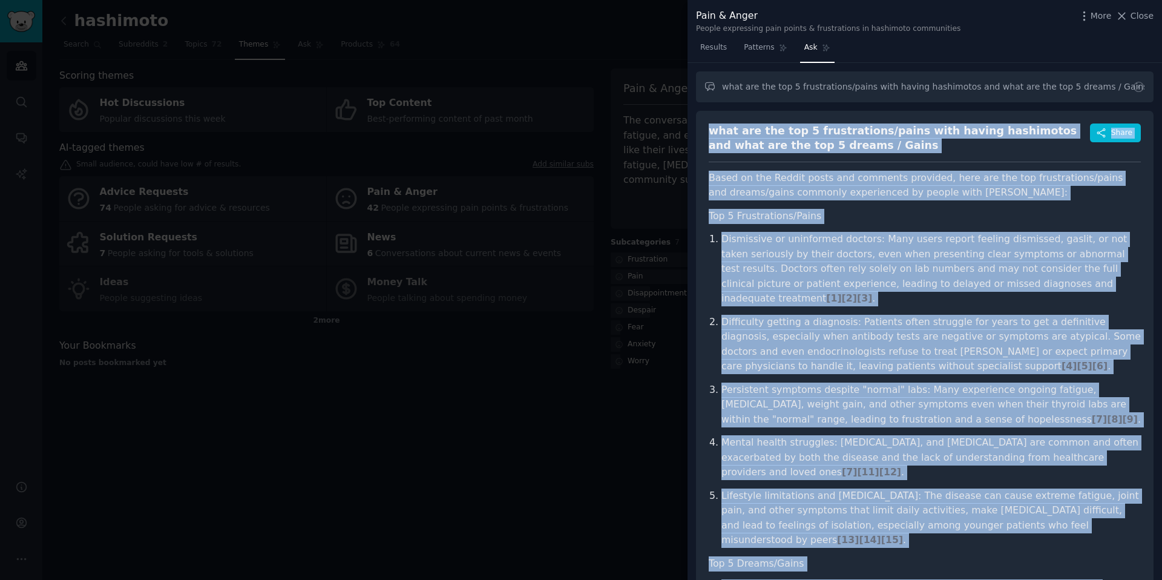
drag, startPoint x: 883, startPoint y: 497, endPoint x: 709, endPoint y: 132, distance: 404.2
click at [709, 132] on div "what are the top 5 frustrations/pains with having hashimotos and what are the t…" at bounding box center [925, 503] width 458 height 784
copy div "lore ips dol sit 6 ametconsecte/adipi elit seddoe temporinci utl etdo mag ali e…"
click at [1102, 134] on icon "button" at bounding box center [1101, 133] width 11 height 11
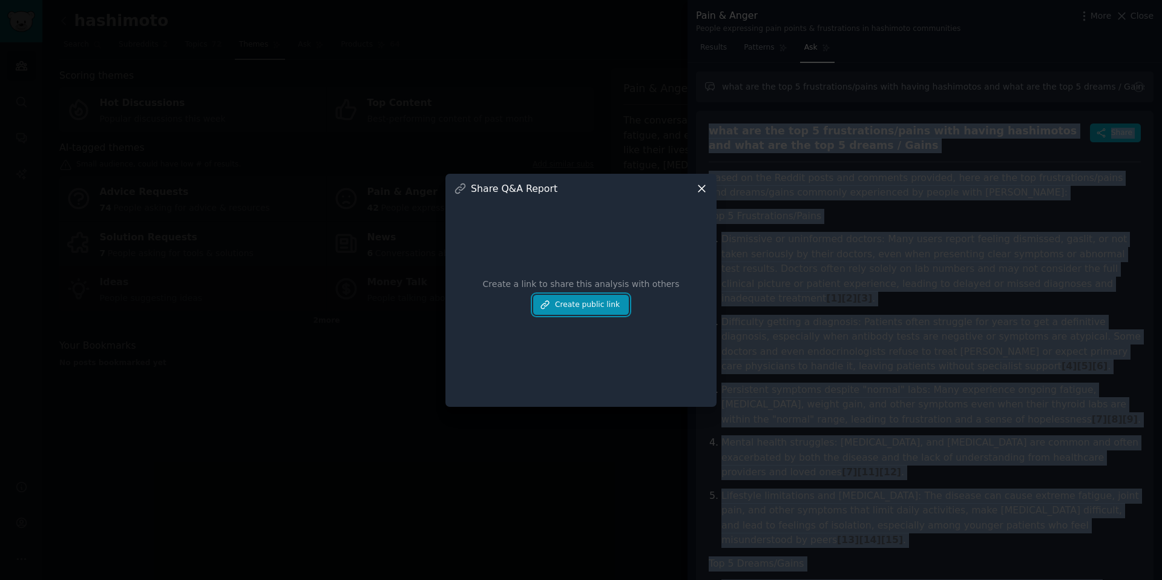
click at [611, 298] on button "Create public link" at bounding box center [581, 305] width 96 height 21
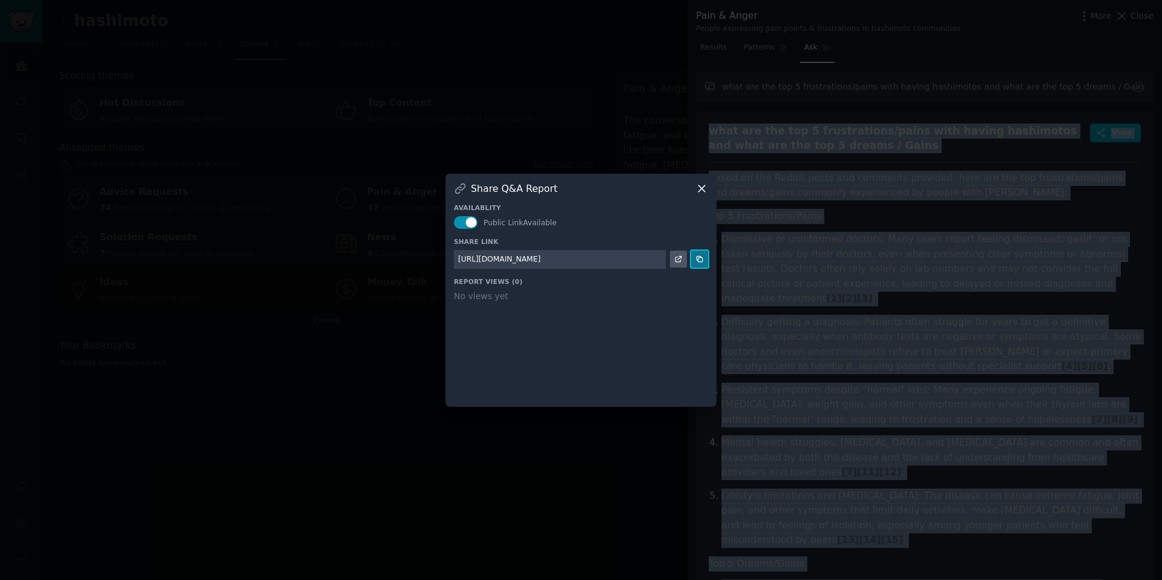
click at [706, 260] on button at bounding box center [699, 259] width 17 height 17
click at [700, 191] on icon at bounding box center [701, 188] width 7 height 7
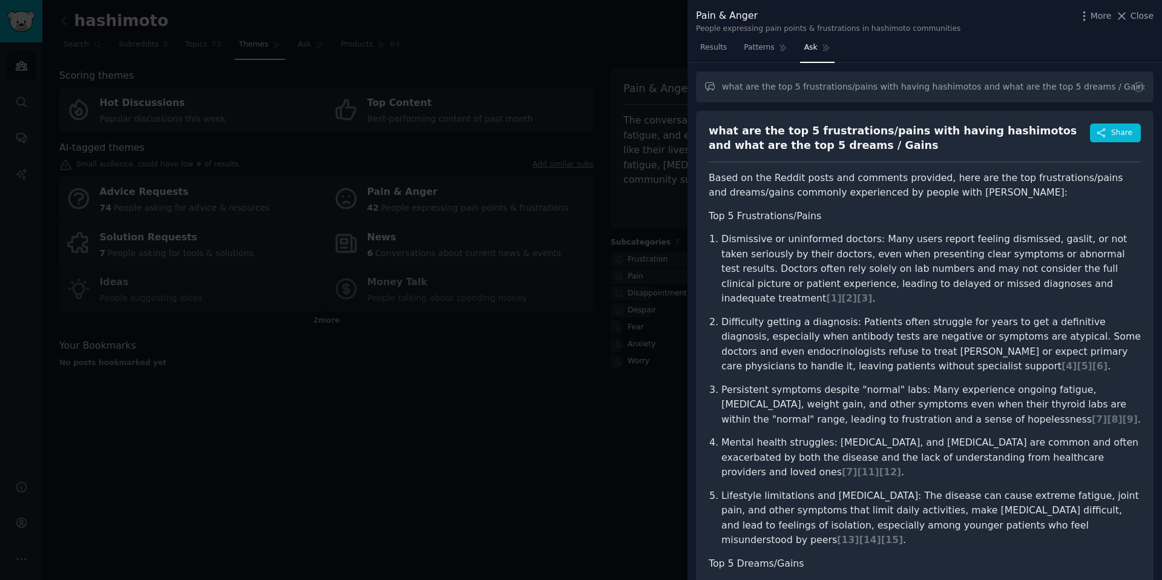
drag, startPoint x: 580, startPoint y: 189, endPoint x: 511, endPoint y: 193, distance: 69.7
click at [580, 189] on div at bounding box center [581, 290] width 1162 height 580
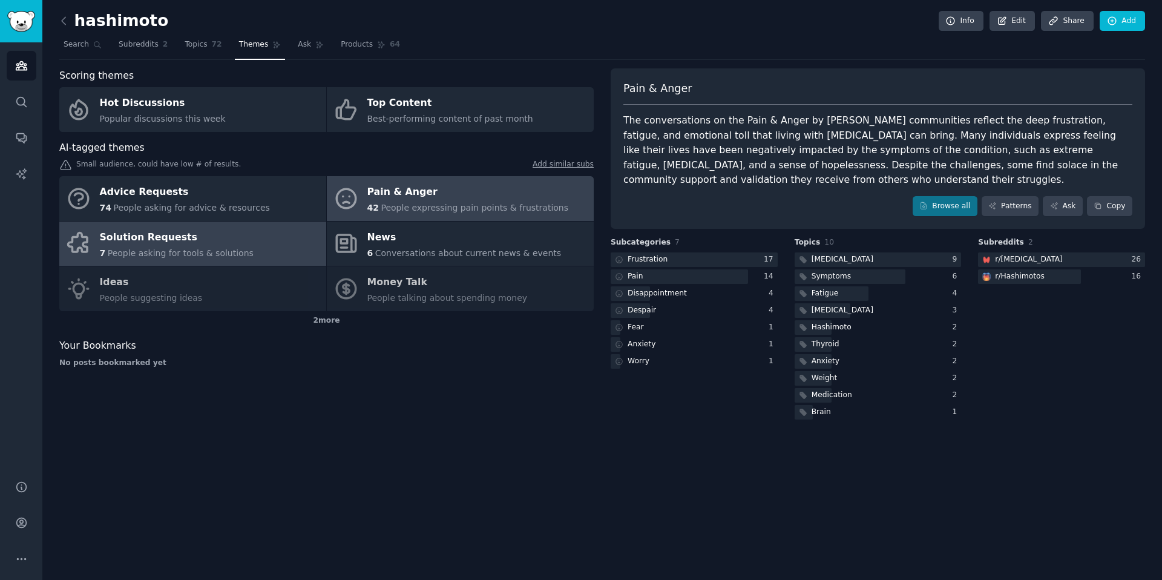
click at [237, 235] on div "Solution Requests" at bounding box center [177, 237] width 154 height 19
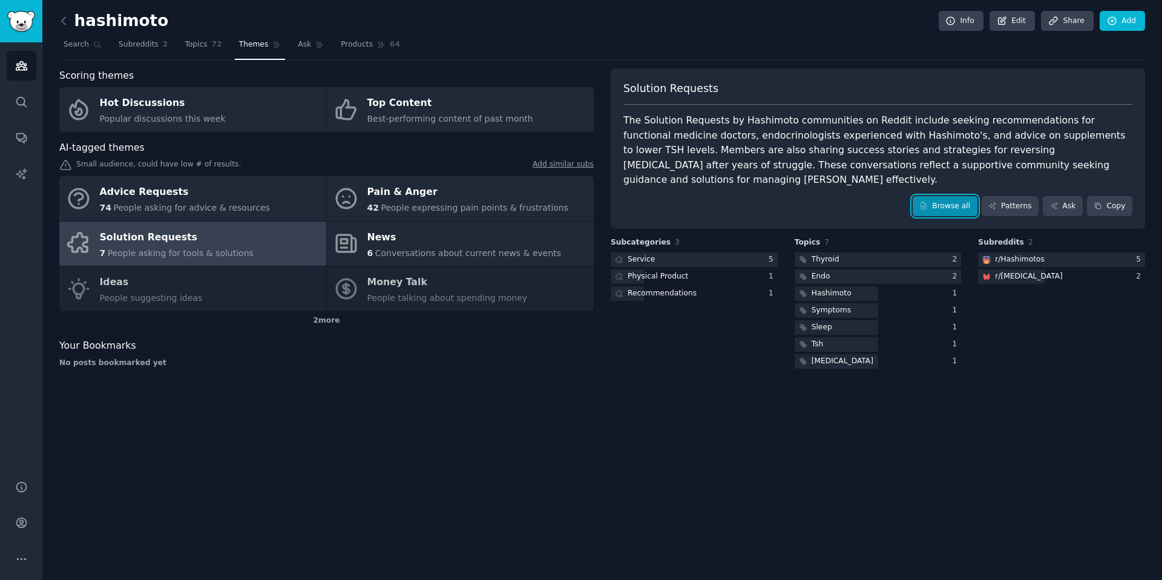
click at [965, 196] on link "Browse all" at bounding box center [945, 206] width 65 height 21
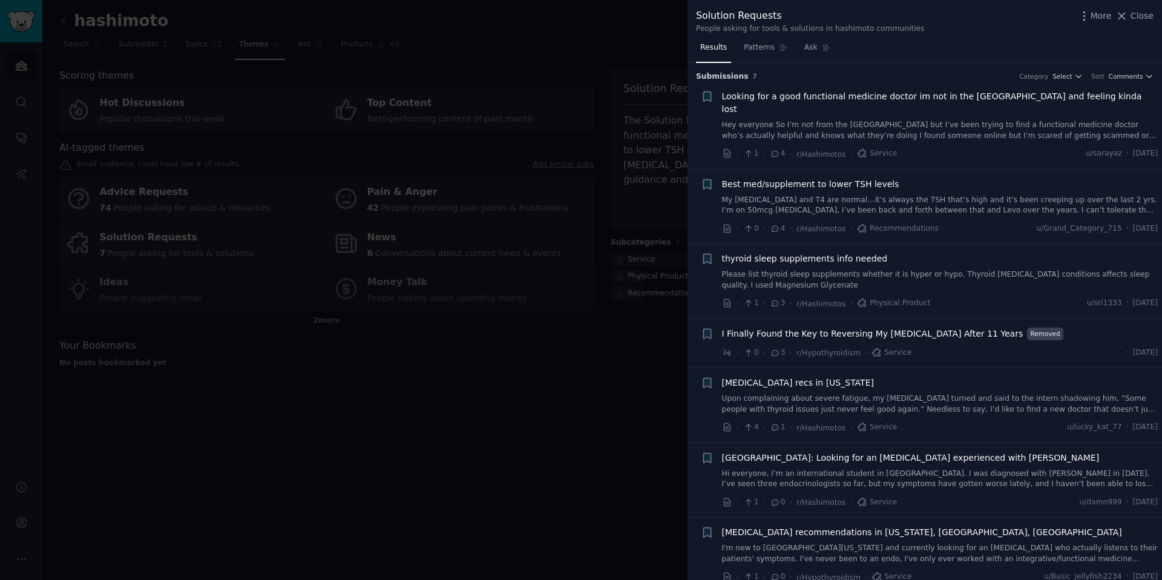
click at [524, 467] on div at bounding box center [581, 290] width 1162 height 580
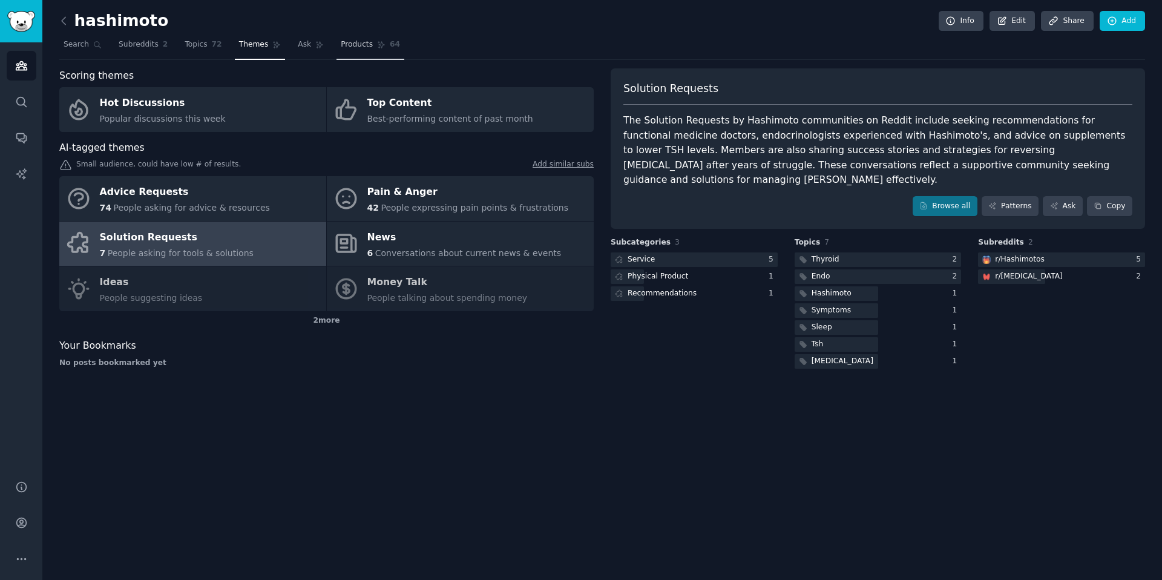
click at [360, 48] on span "Products" at bounding box center [357, 44] width 32 height 11
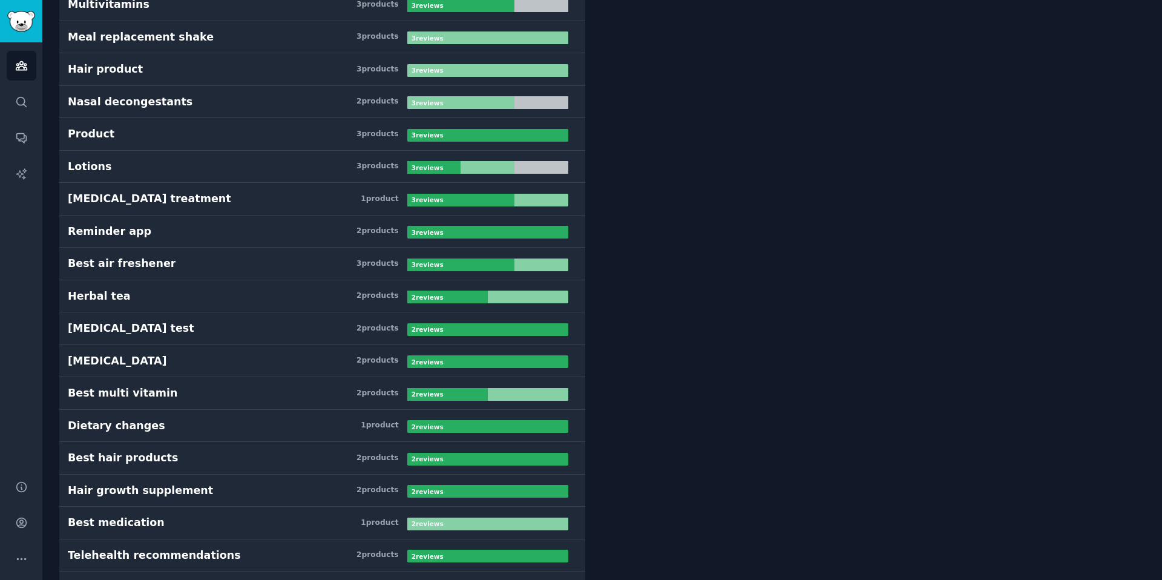
scroll to position [723, 0]
